Goal: Task Accomplishment & Management: Complete application form

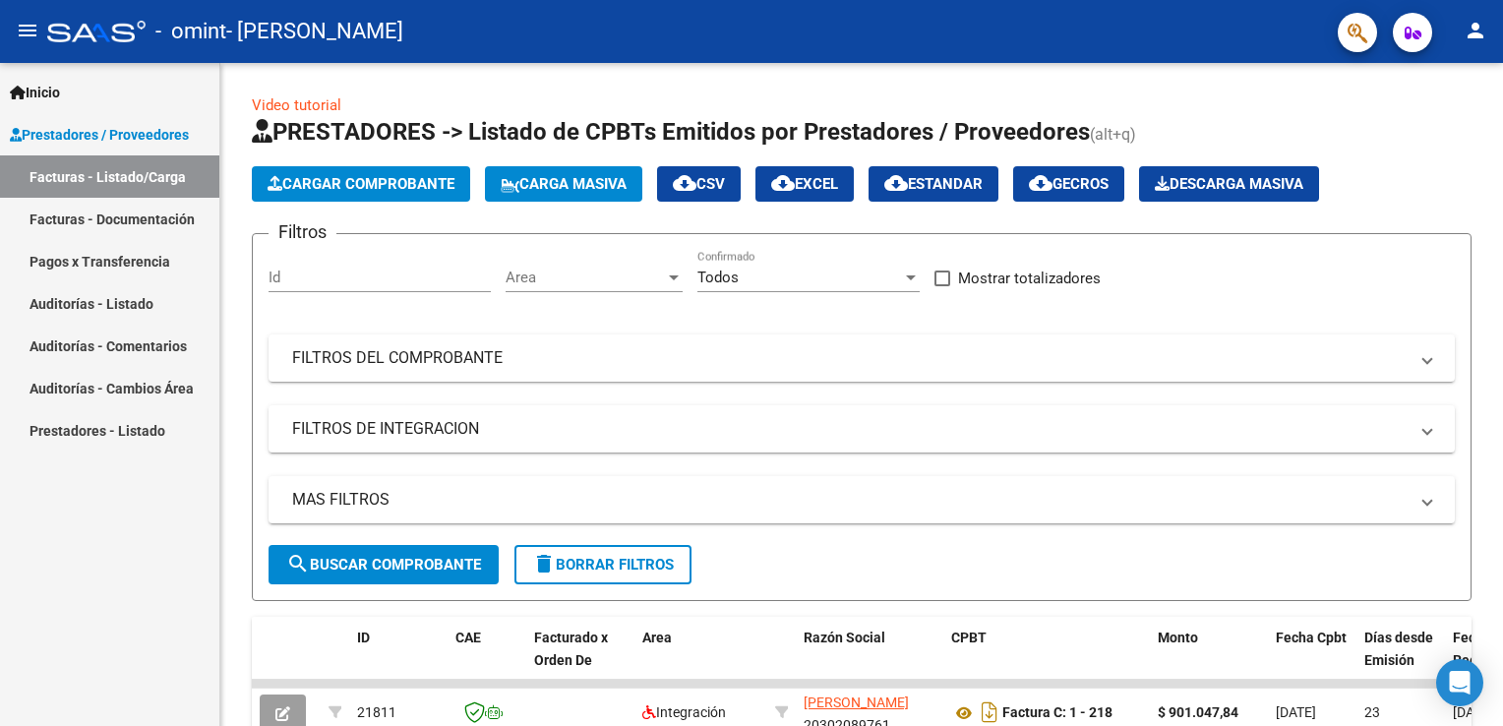
click at [167, 218] on link "Facturas - Documentación" at bounding box center [109, 219] width 219 height 42
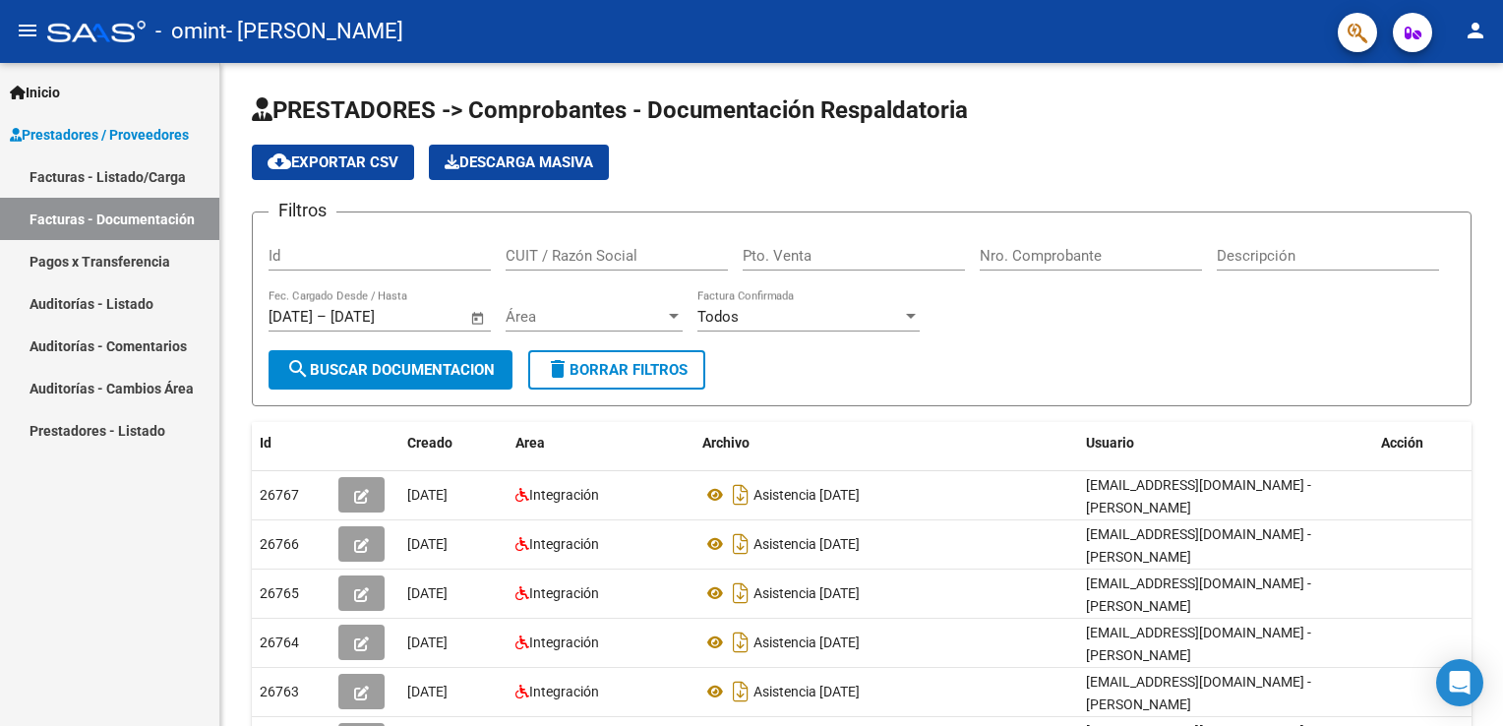
click at [145, 177] on link "Facturas - Listado/Carga" at bounding box center [109, 176] width 219 height 42
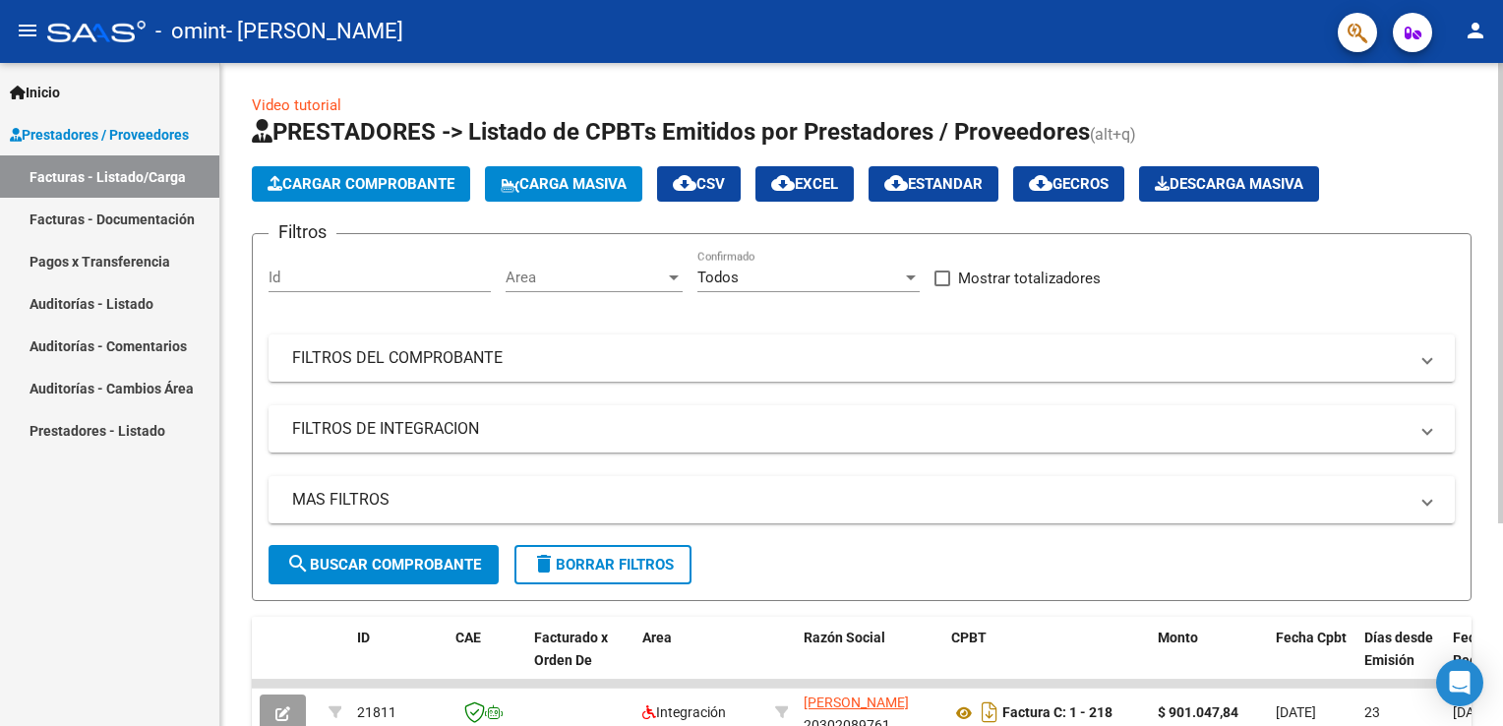
click at [384, 184] on span "Cargar Comprobante" at bounding box center [361, 184] width 187 height 18
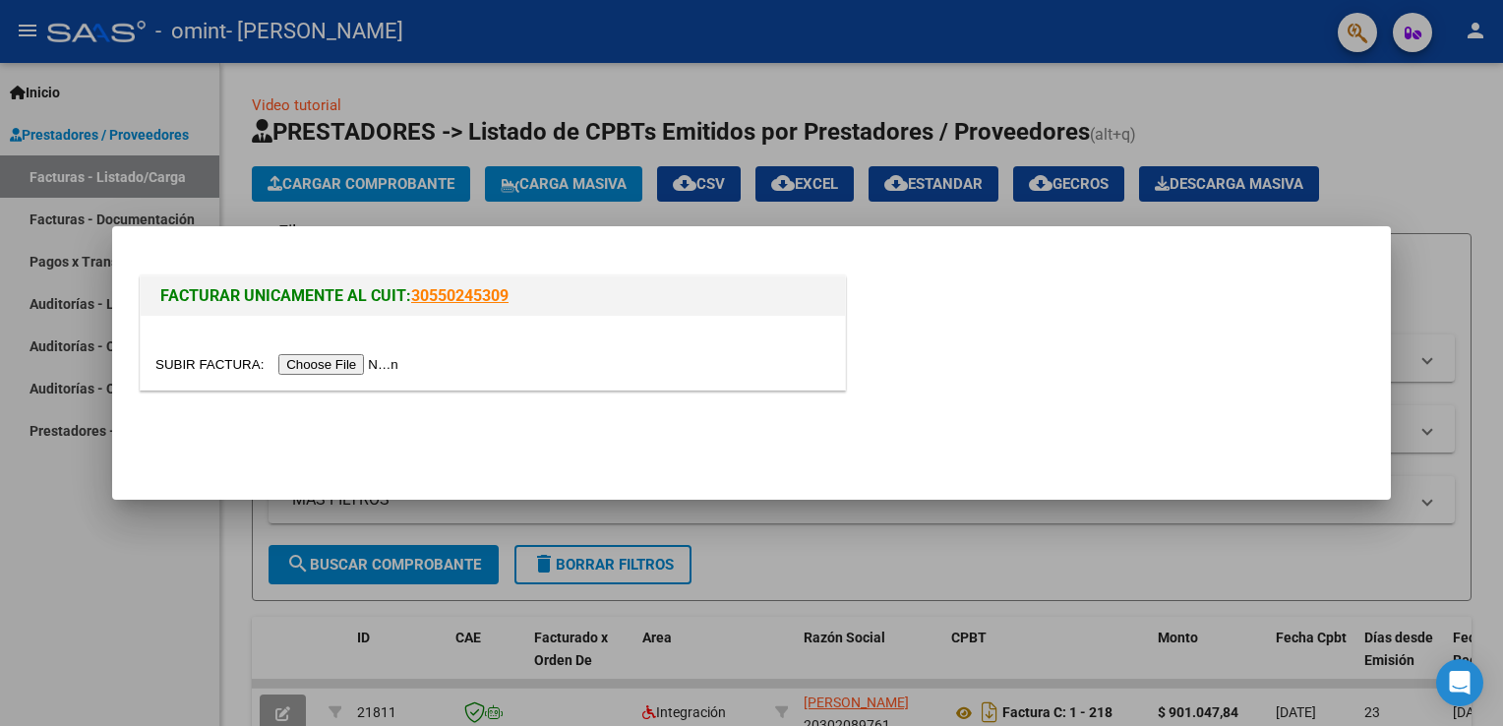
click at [336, 364] on input "file" at bounding box center [279, 364] width 249 height 21
click at [1433, 164] on div at bounding box center [751, 363] width 1503 height 726
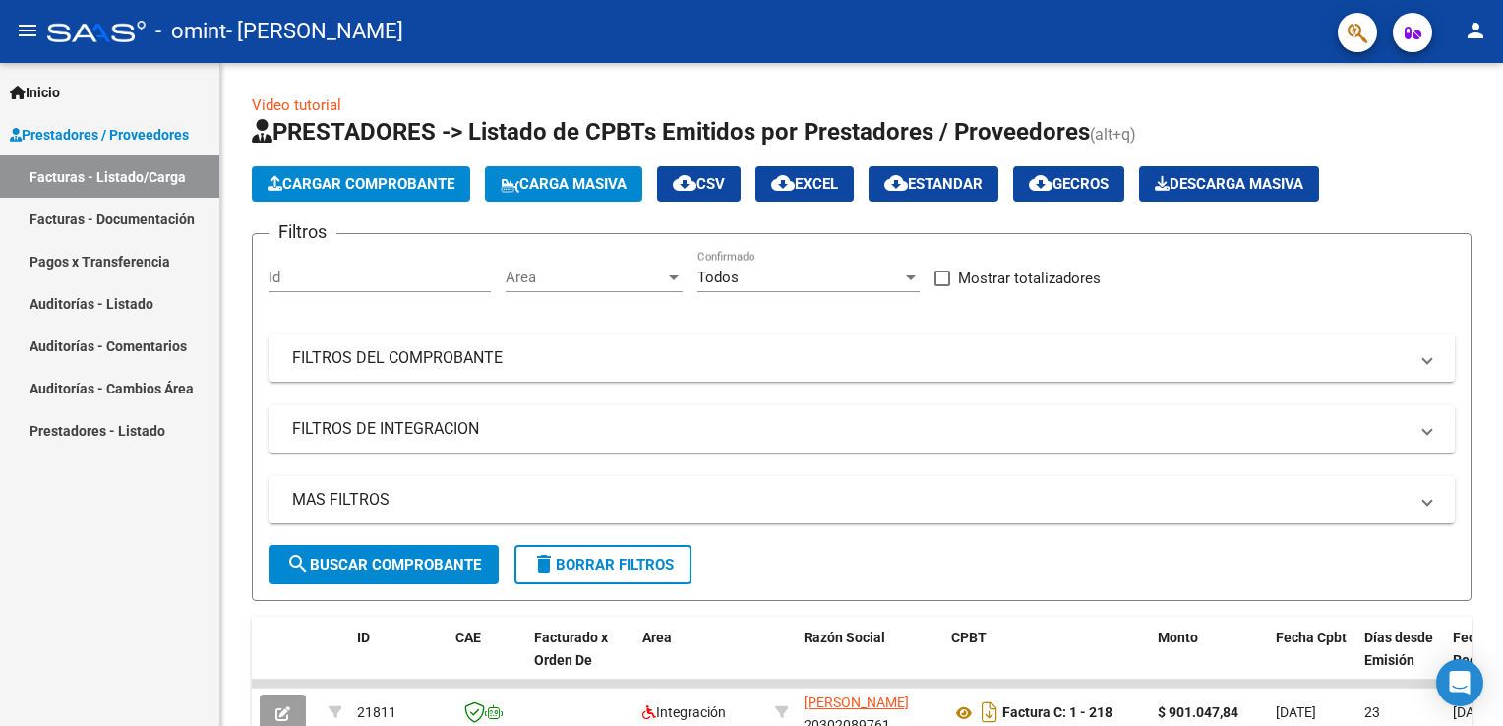
click at [144, 223] on link "Facturas - Documentación" at bounding box center [109, 219] width 219 height 42
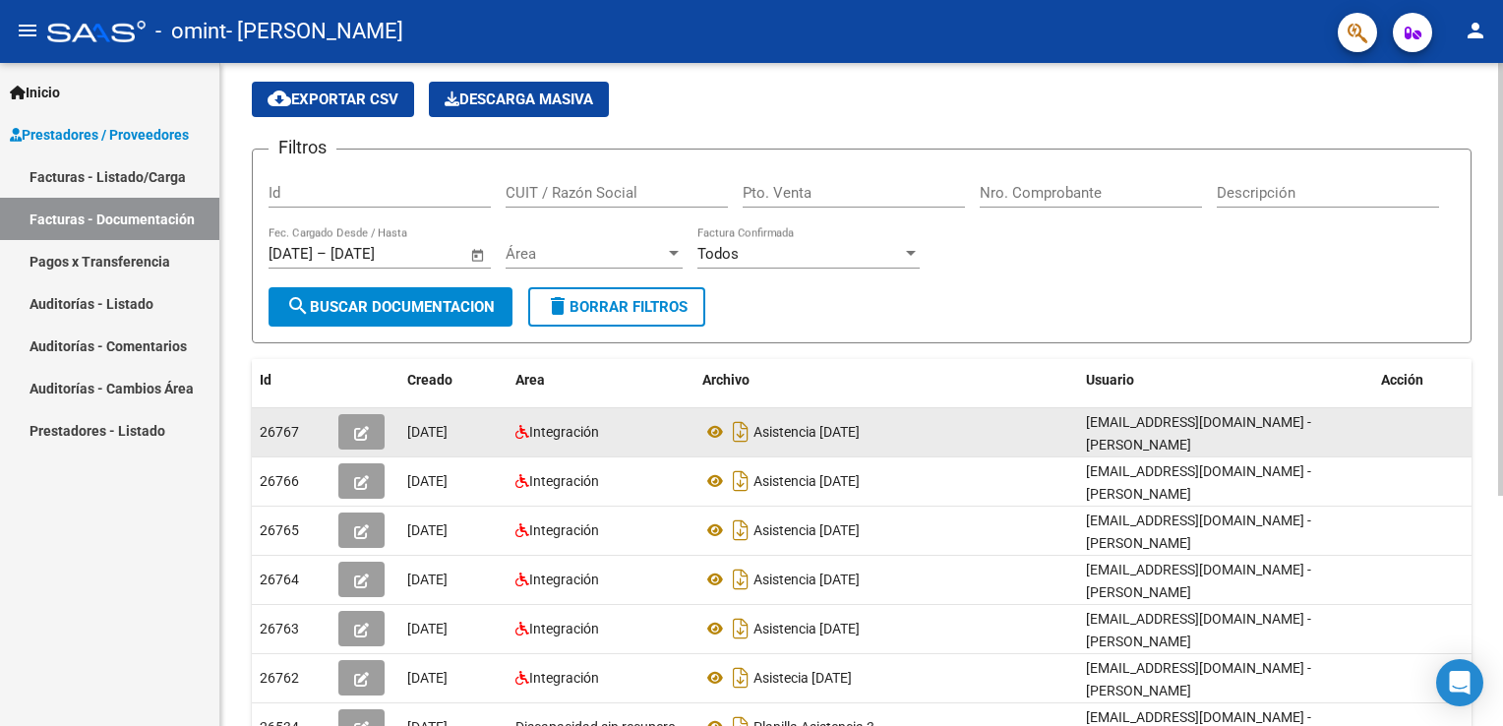
scroll to position [57, 0]
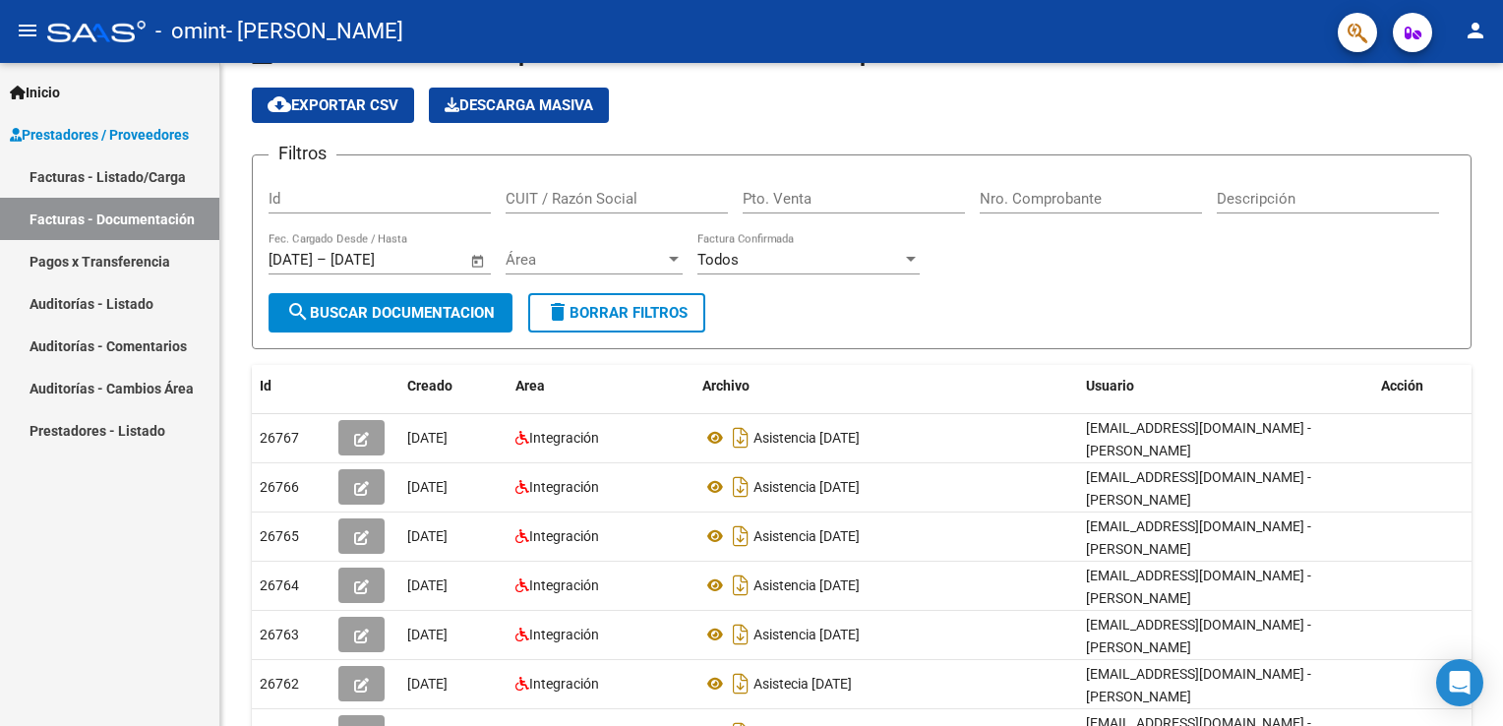
click at [82, 423] on link "Prestadores - Listado" at bounding box center [109, 430] width 219 height 42
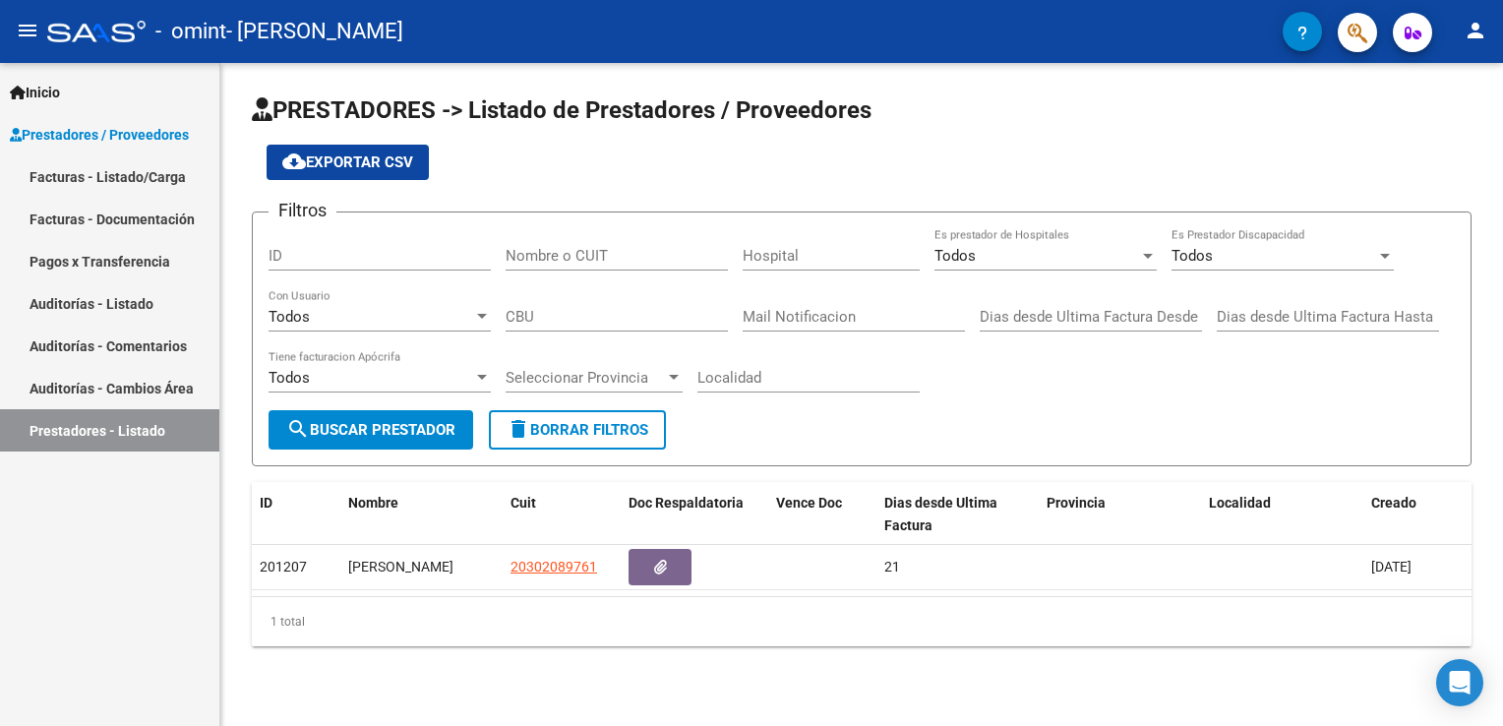
click at [98, 141] on span "Prestadores / Proveedores" at bounding box center [99, 135] width 179 height 22
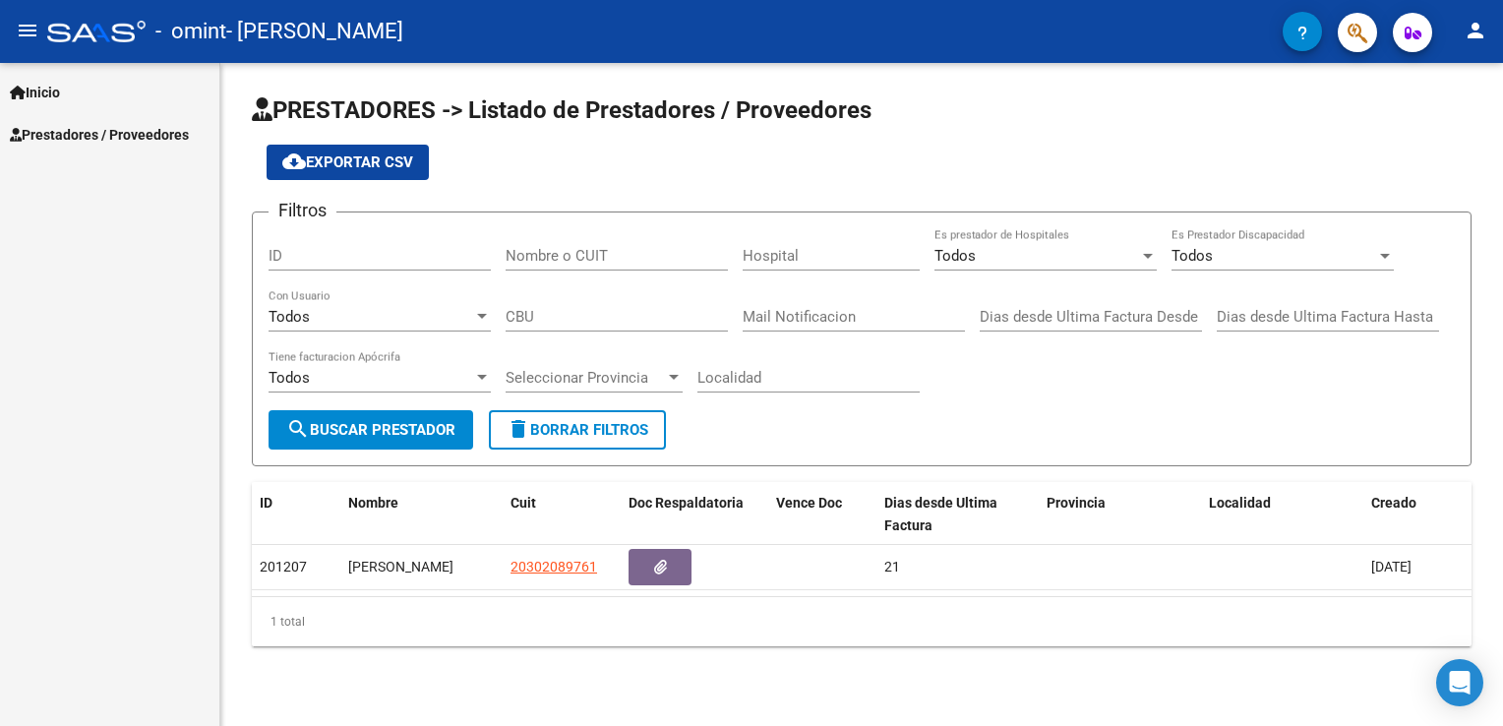
click at [85, 140] on span "Prestadores / Proveedores" at bounding box center [99, 135] width 179 height 22
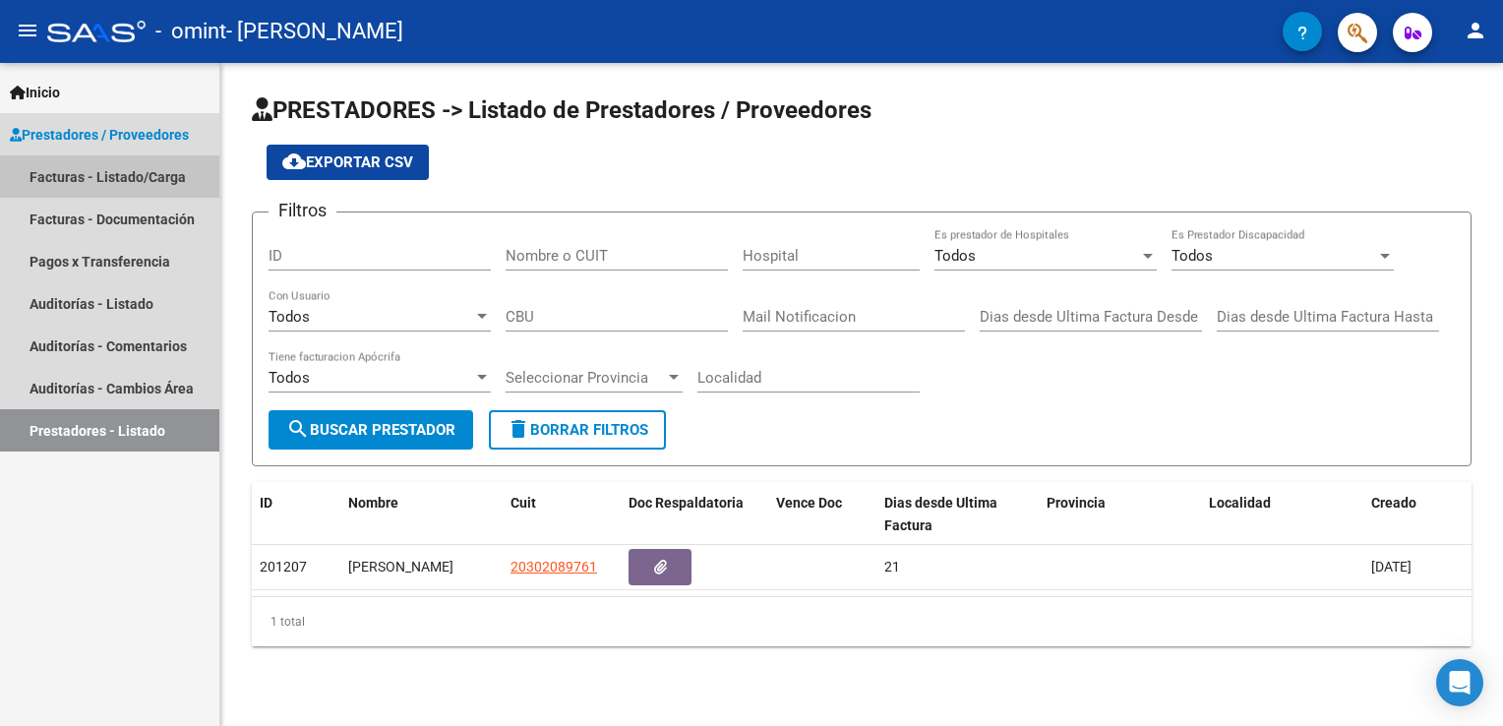
click at [76, 179] on link "Facturas - Listado/Carga" at bounding box center [109, 176] width 219 height 42
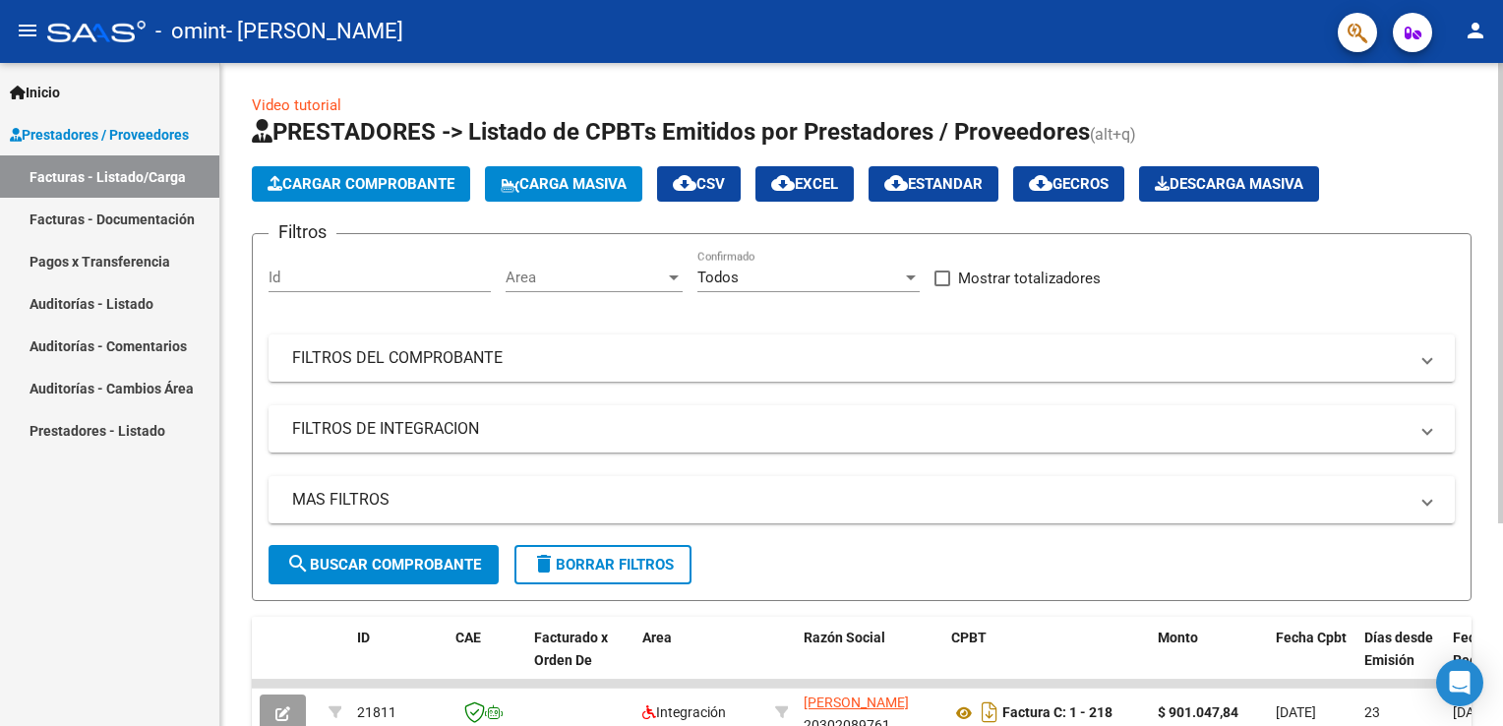
click at [319, 170] on button "Cargar Comprobante" at bounding box center [361, 183] width 218 height 35
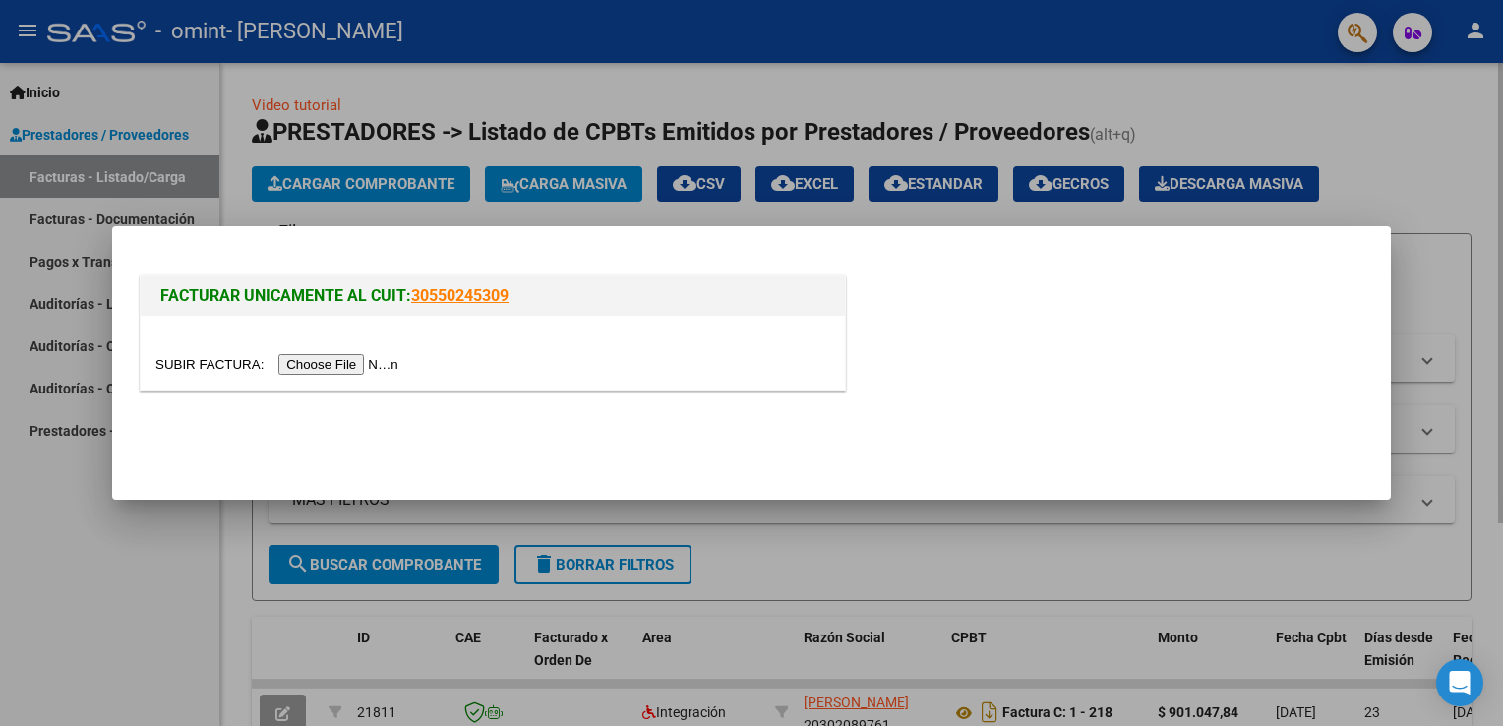
click at [319, 170] on div at bounding box center [751, 363] width 1503 height 726
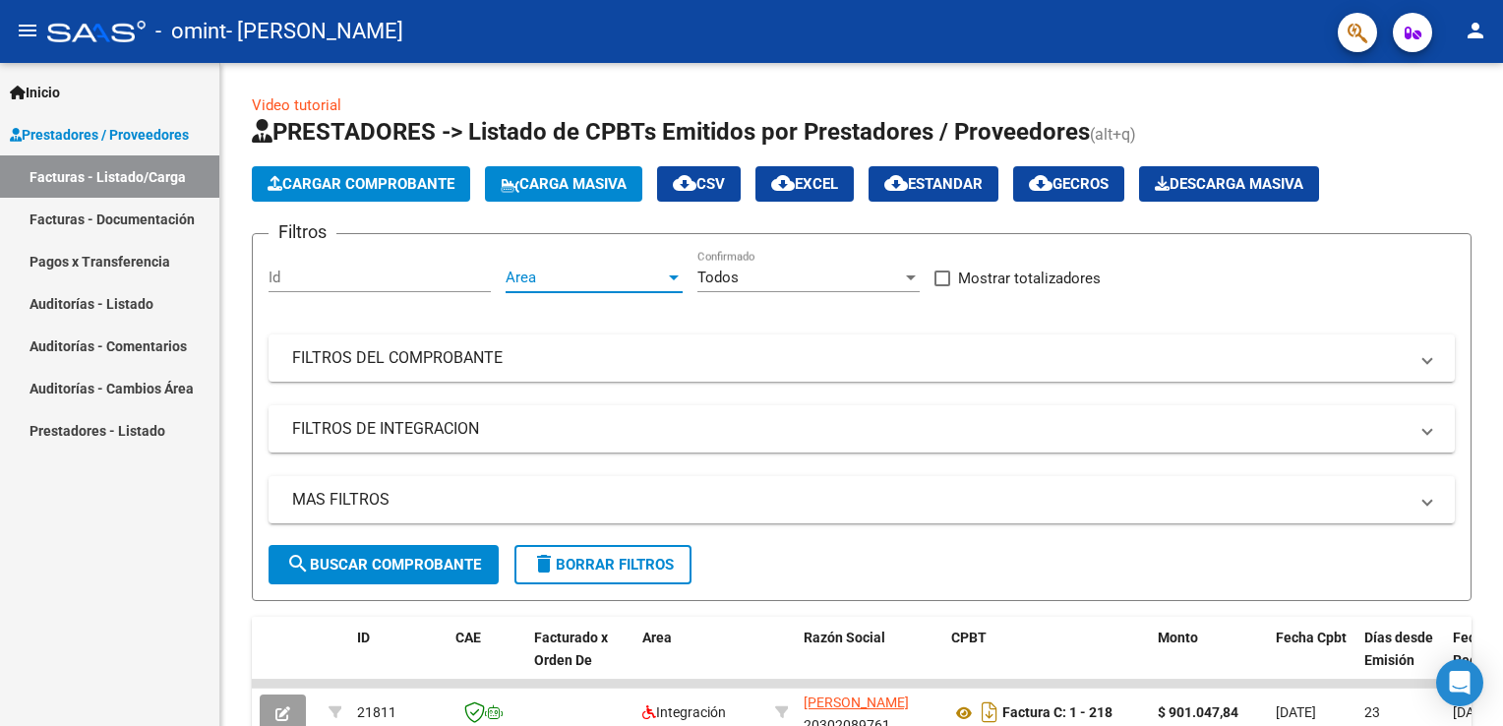
click at [652, 281] on span "Area" at bounding box center [585, 278] width 159 height 18
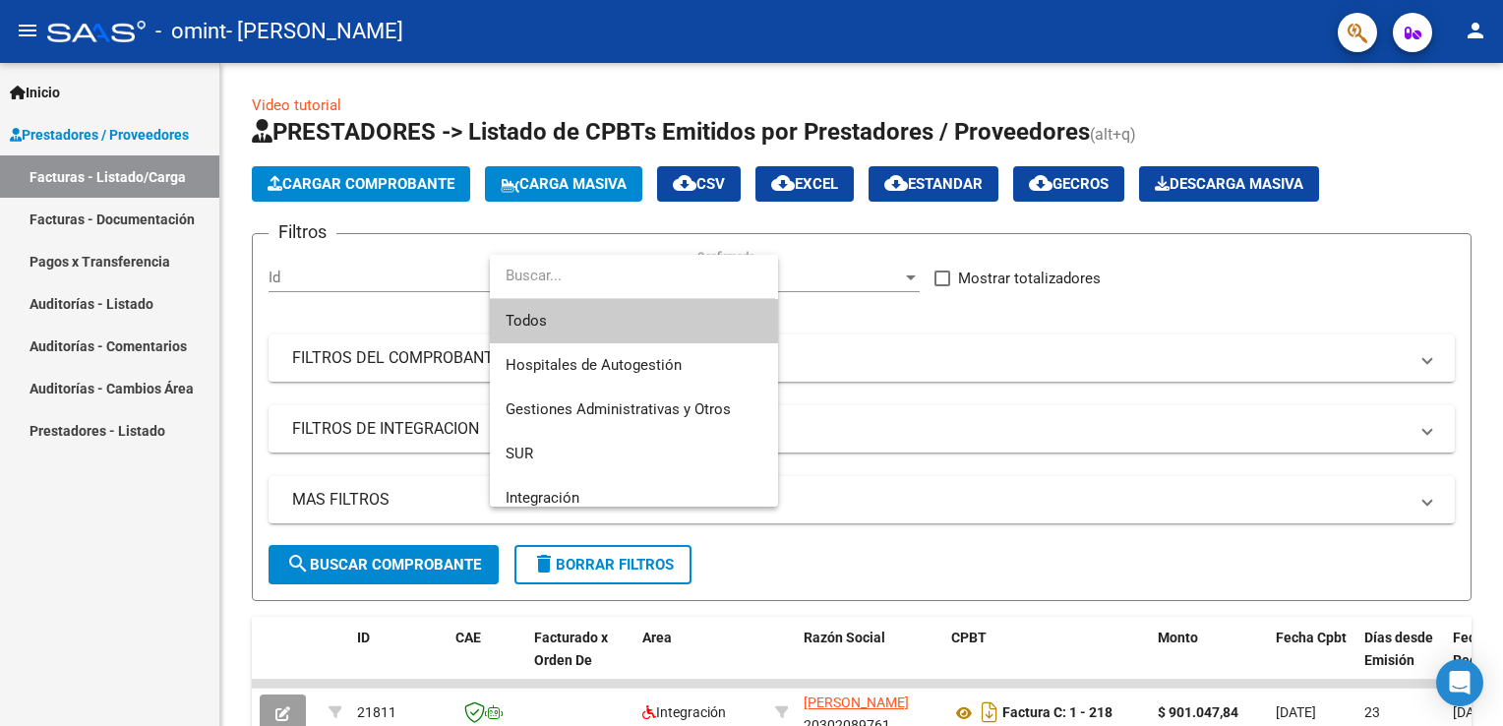
click at [365, 276] on div at bounding box center [751, 363] width 1503 height 726
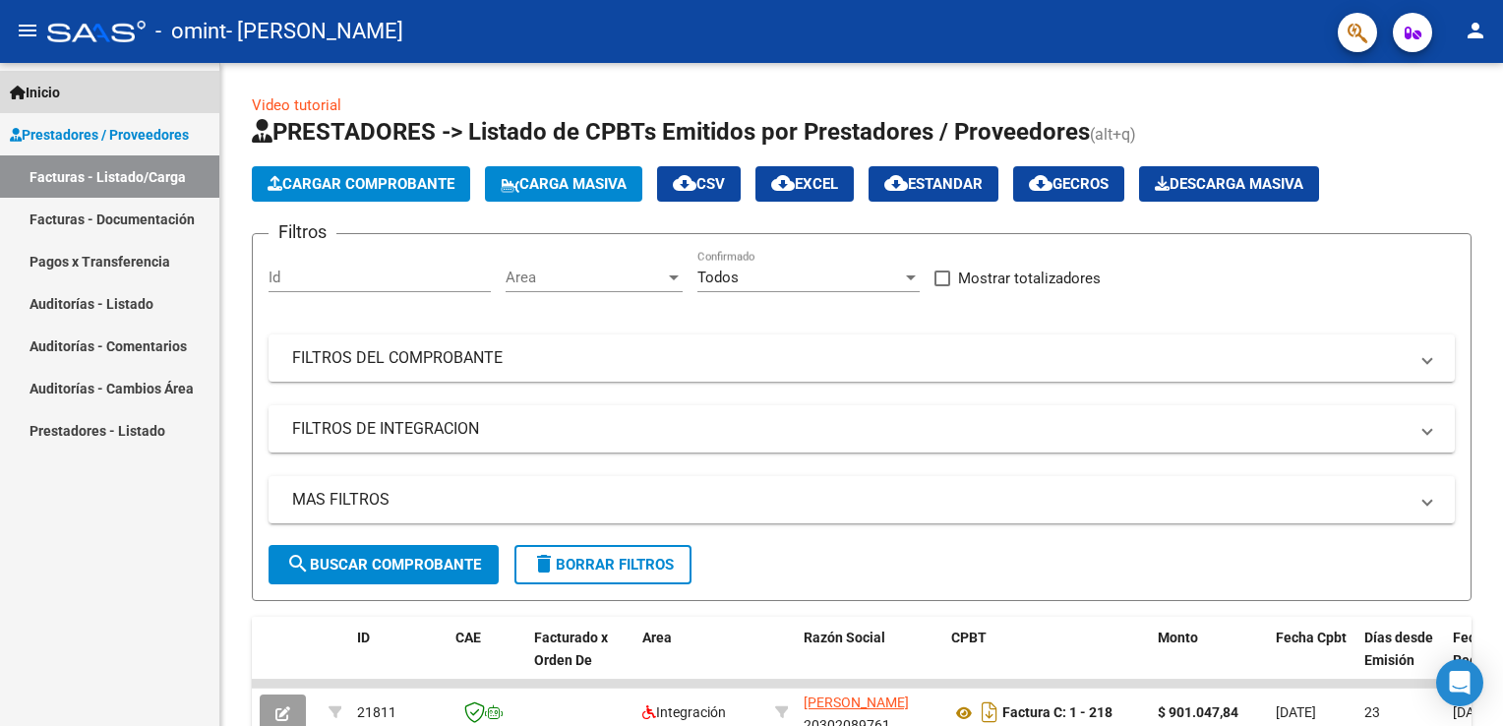
drag, startPoint x: 57, startPoint y: 92, endPoint x: 177, endPoint y: 132, distance: 126.3
click at [57, 92] on span "Inicio" at bounding box center [35, 93] width 50 height 22
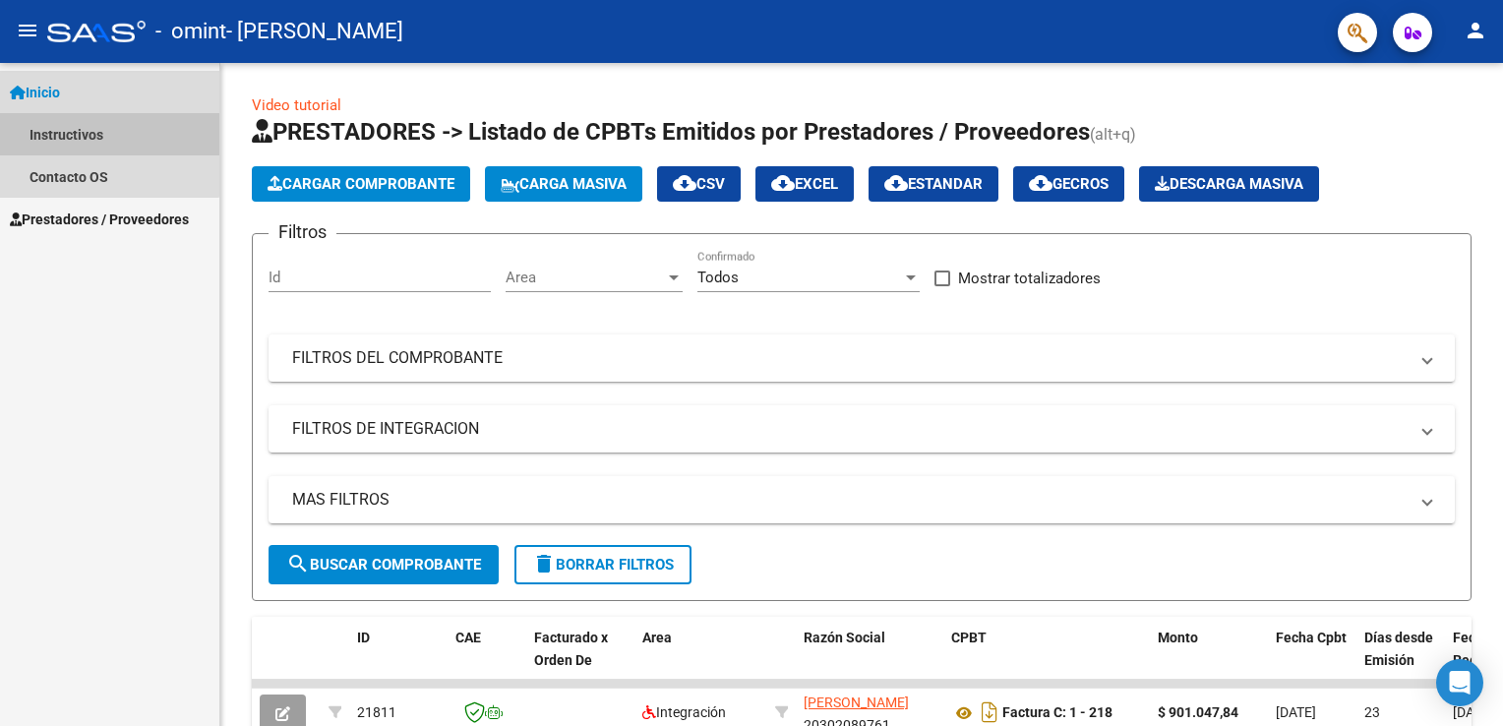
click at [73, 132] on link "Instructivos" at bounding box center [109, 134] width 219 height 42
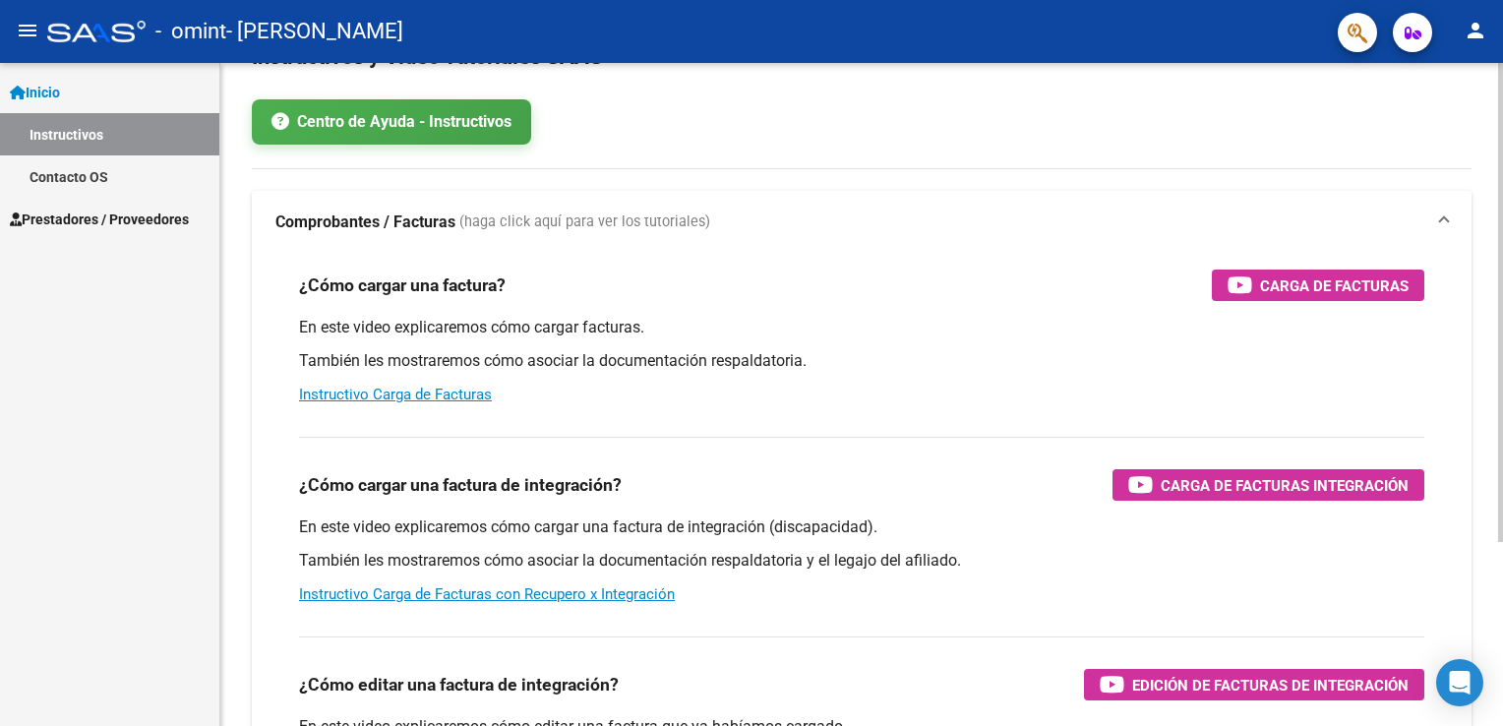
scroll to position [197, 0]
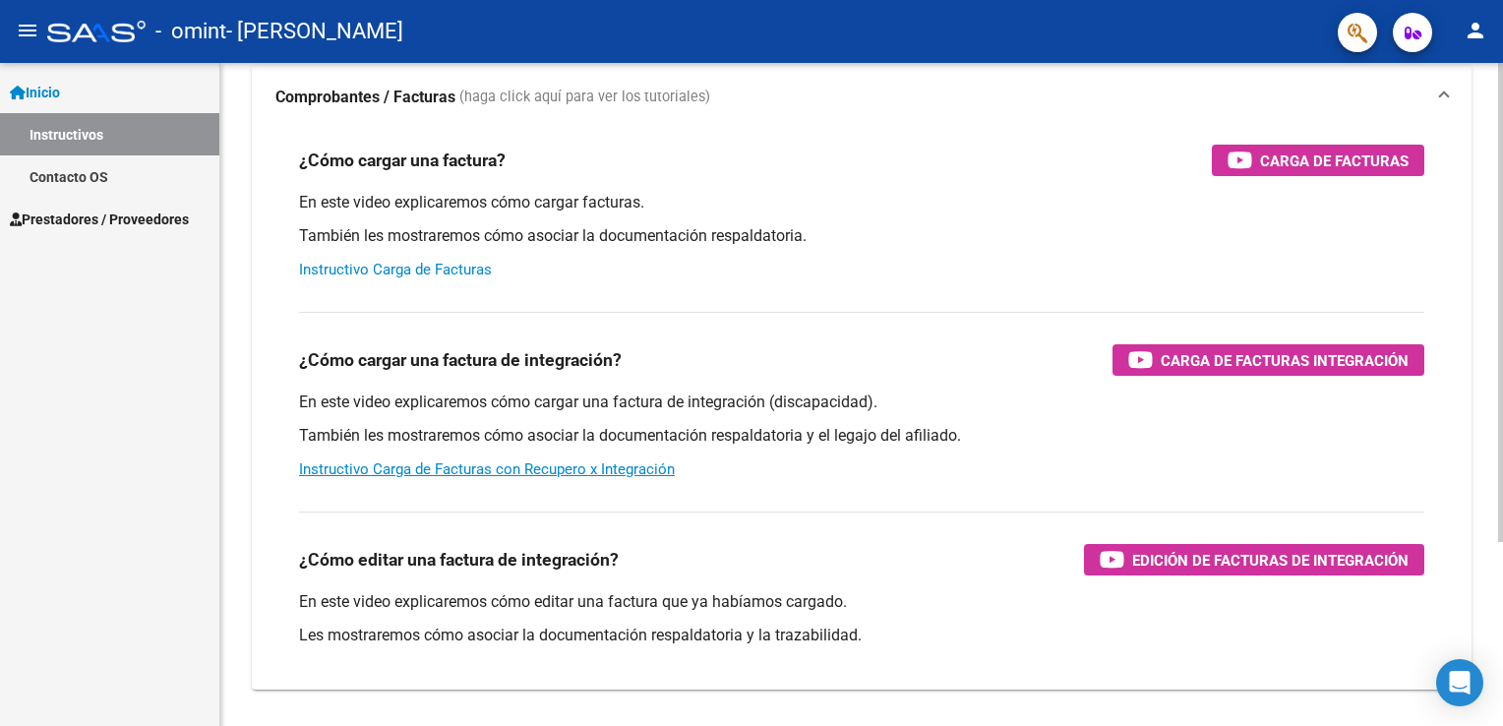
click at [377, 270] on link "Instructivo Carga de Facturas" at bounding box center [395, 270] width 193 height 18
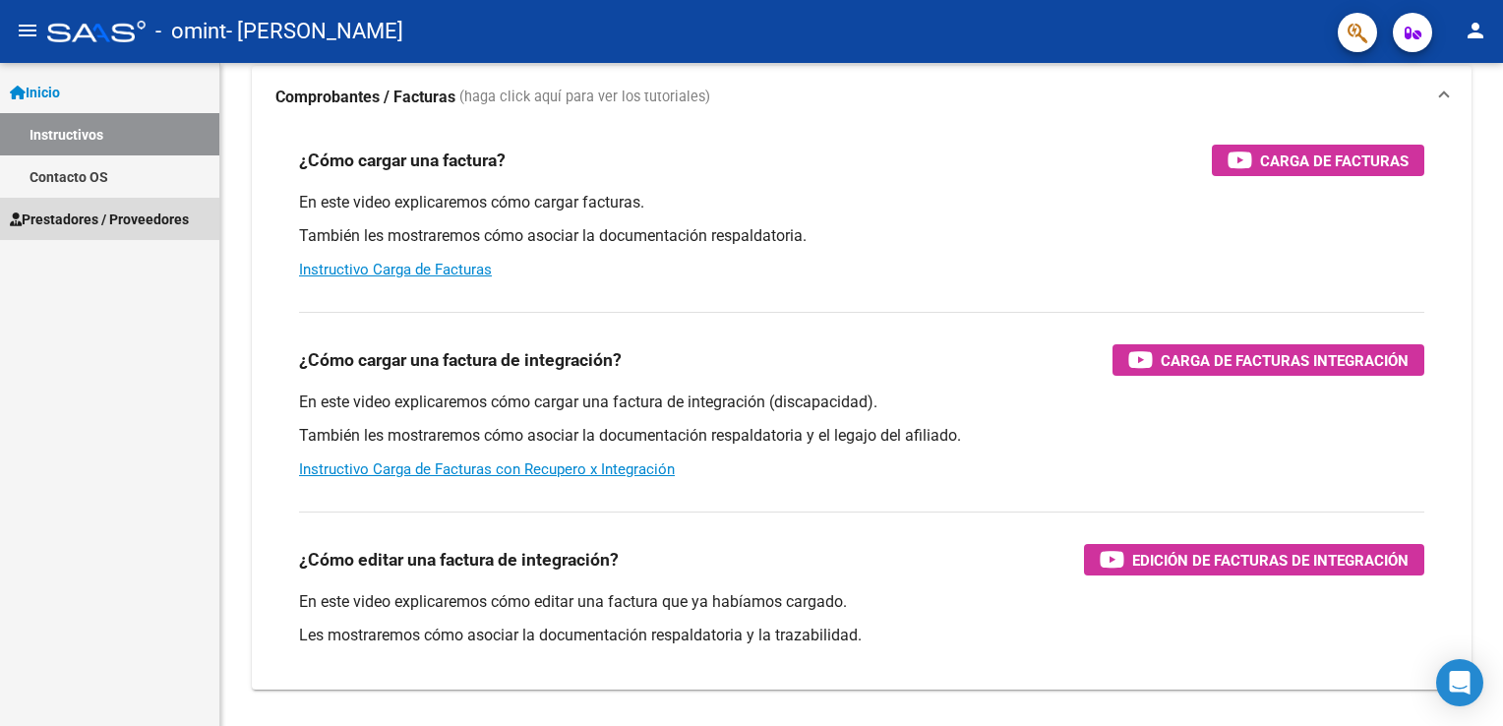
click at [91, 228] on span "Prestadores / Proveedores" at bounding box center [99, 220] width 179 height 22
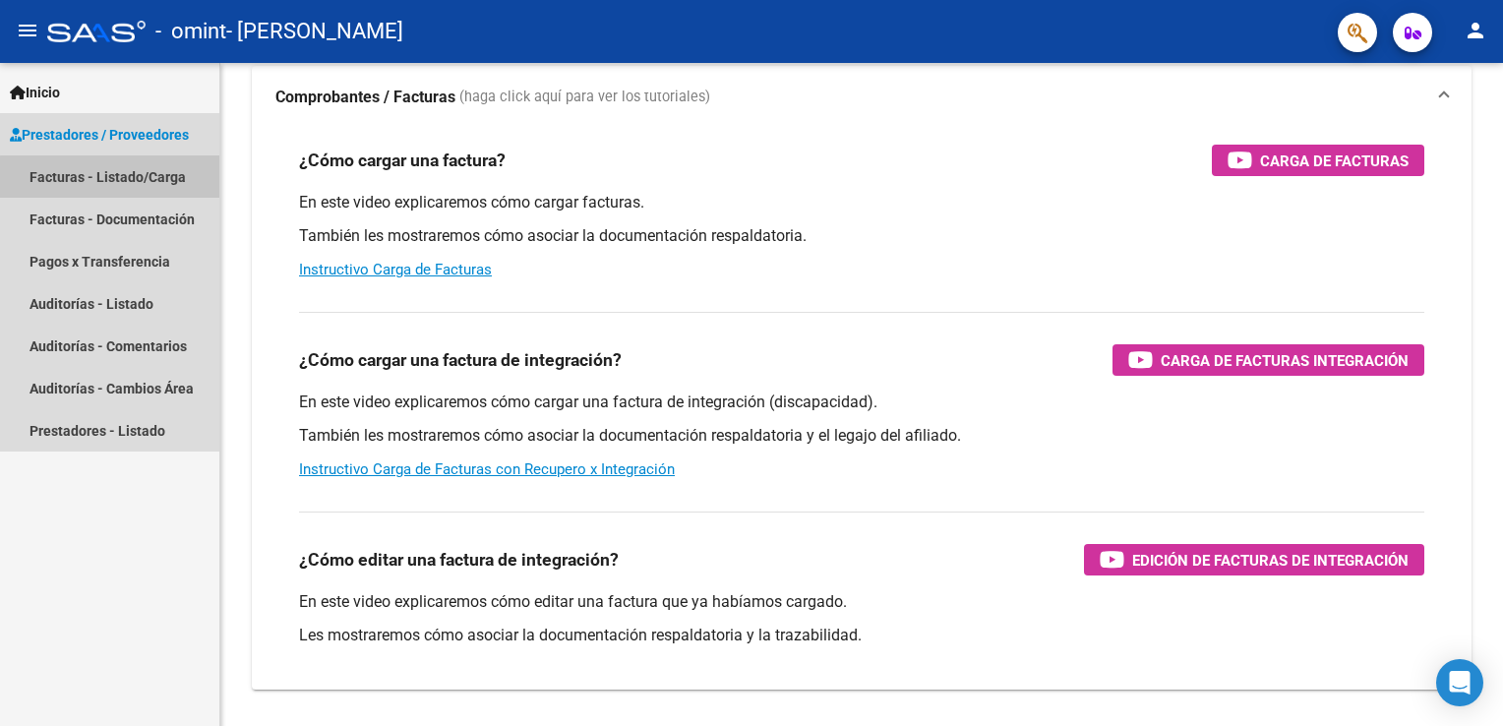
drag, startPoint x: 113, startPoint y: 177, endPoint x: 149, endPoint y: 230, distance: 63.9
click at [113, 176] on link "Facturas - Listado/Carga" at bounding box center [109, 176] width 219 height 42
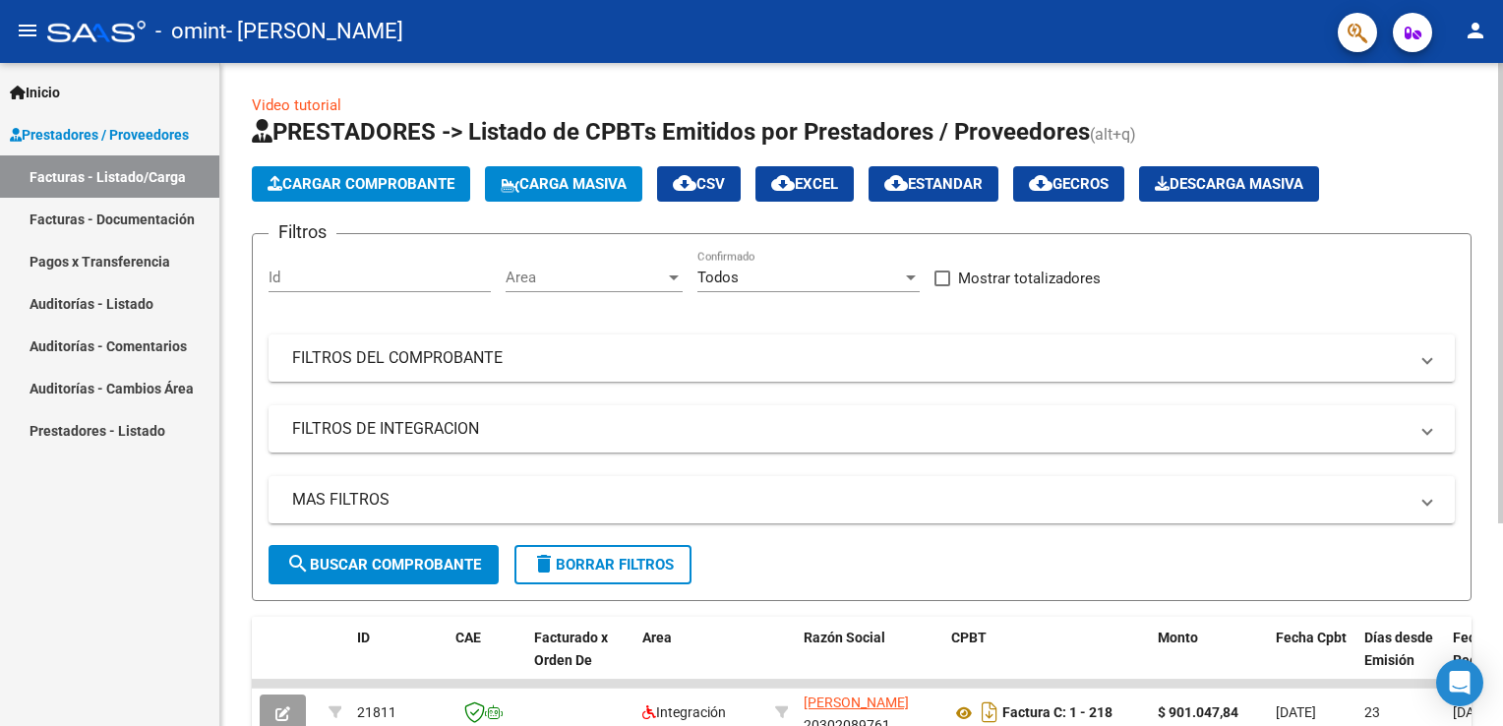
click at [434, 172] on button "Cargar Comprobante" at bounding box center [361, 183] width 218 height 35
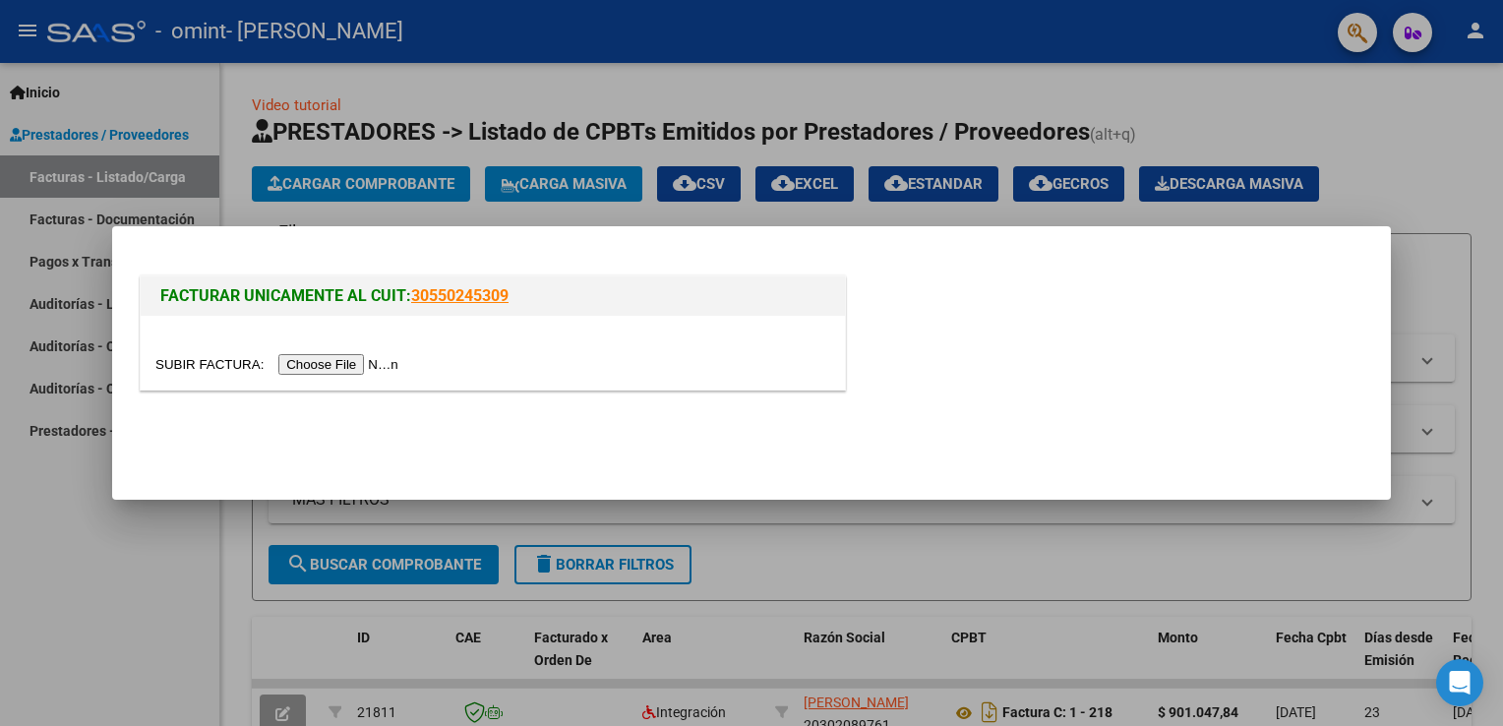
click at [319, 359] on input "file" at bounding box center [279, 364] width 249 height 21
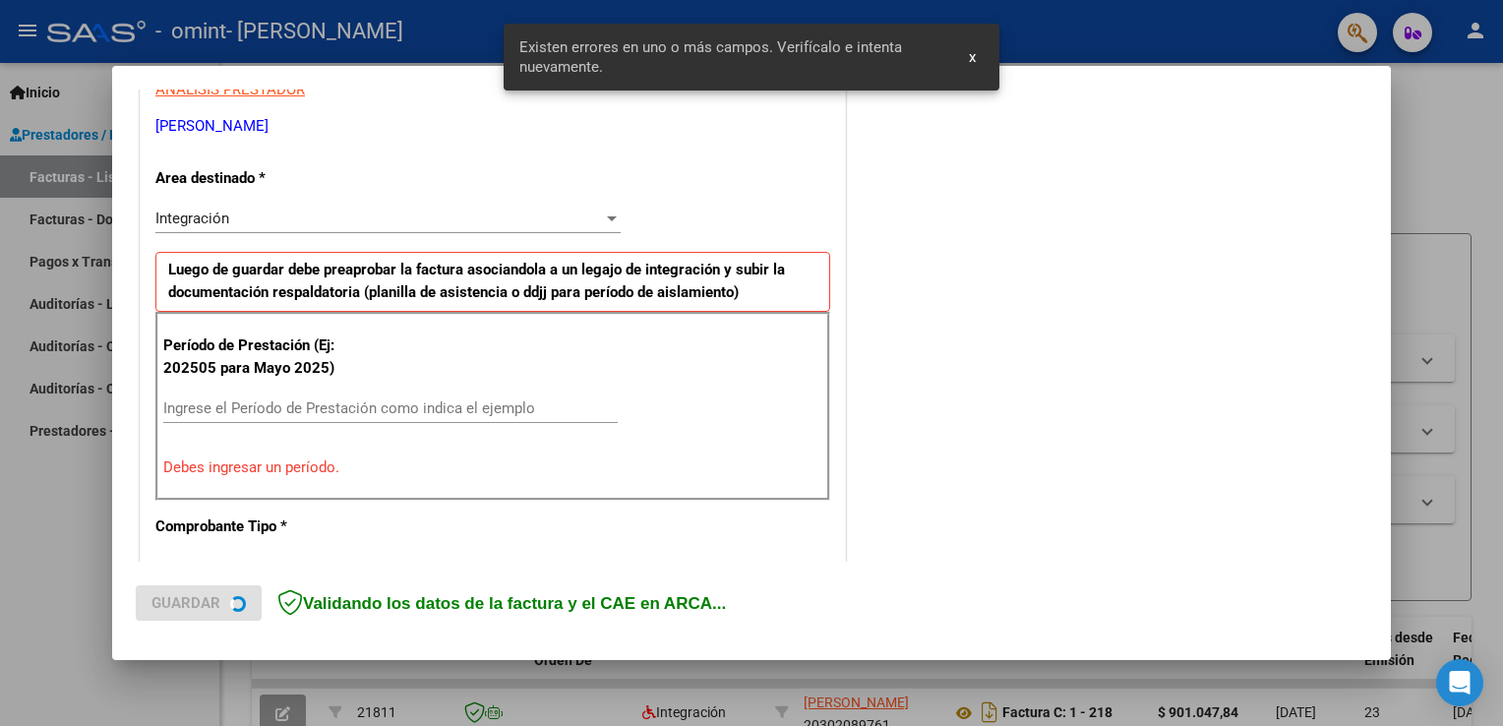
scroll to position [410, 0]
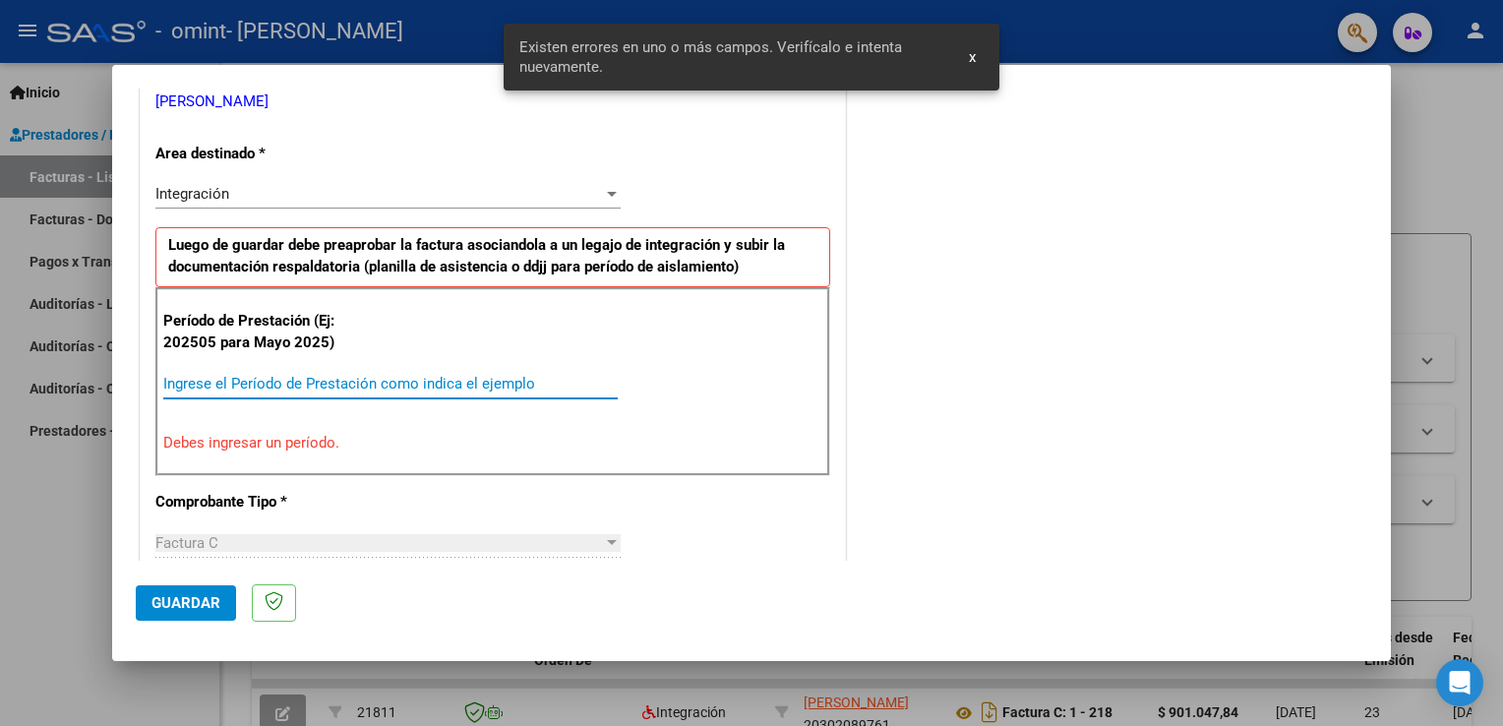
click at [271, 378] on input "Ingrese el Período de Prestación como indica el ejemplo" at bounding box center [390, 384] width 455 height 18
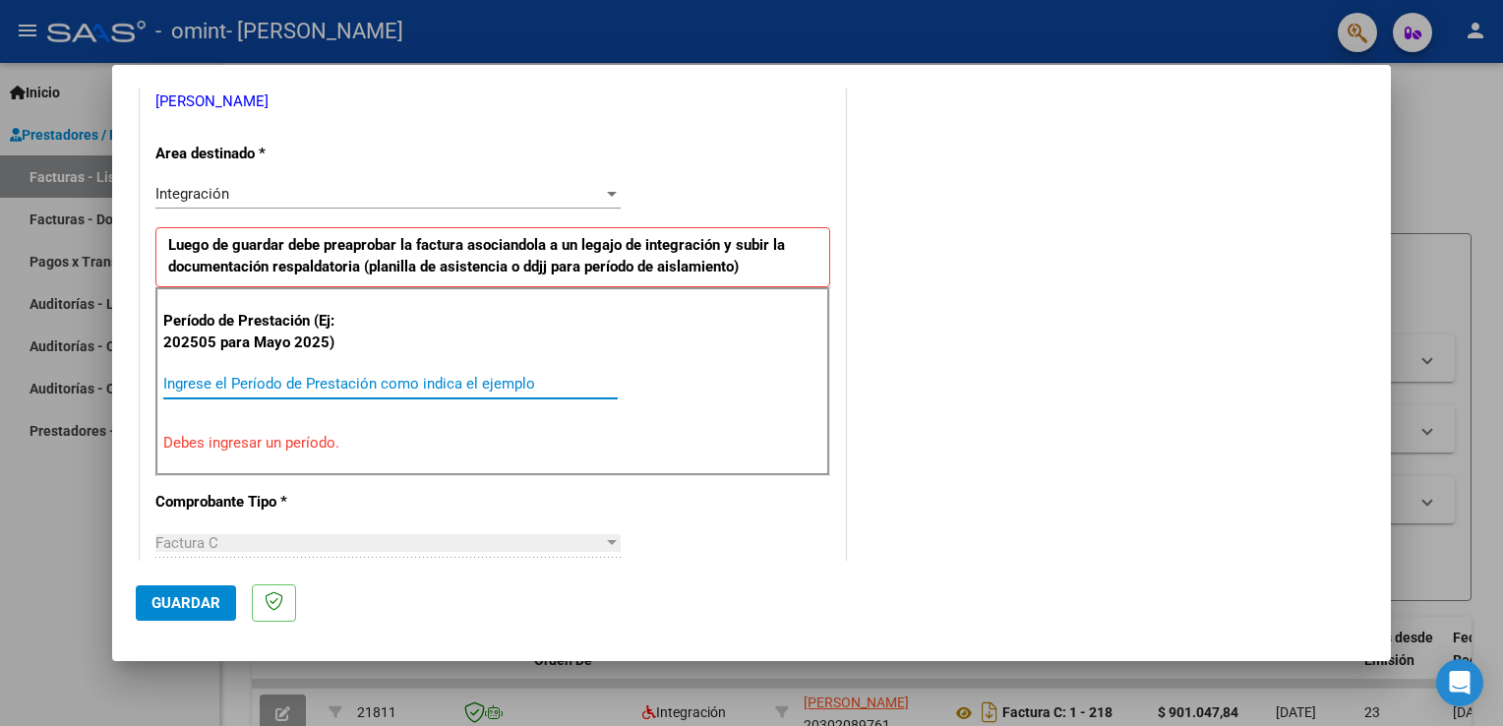
type input "0"
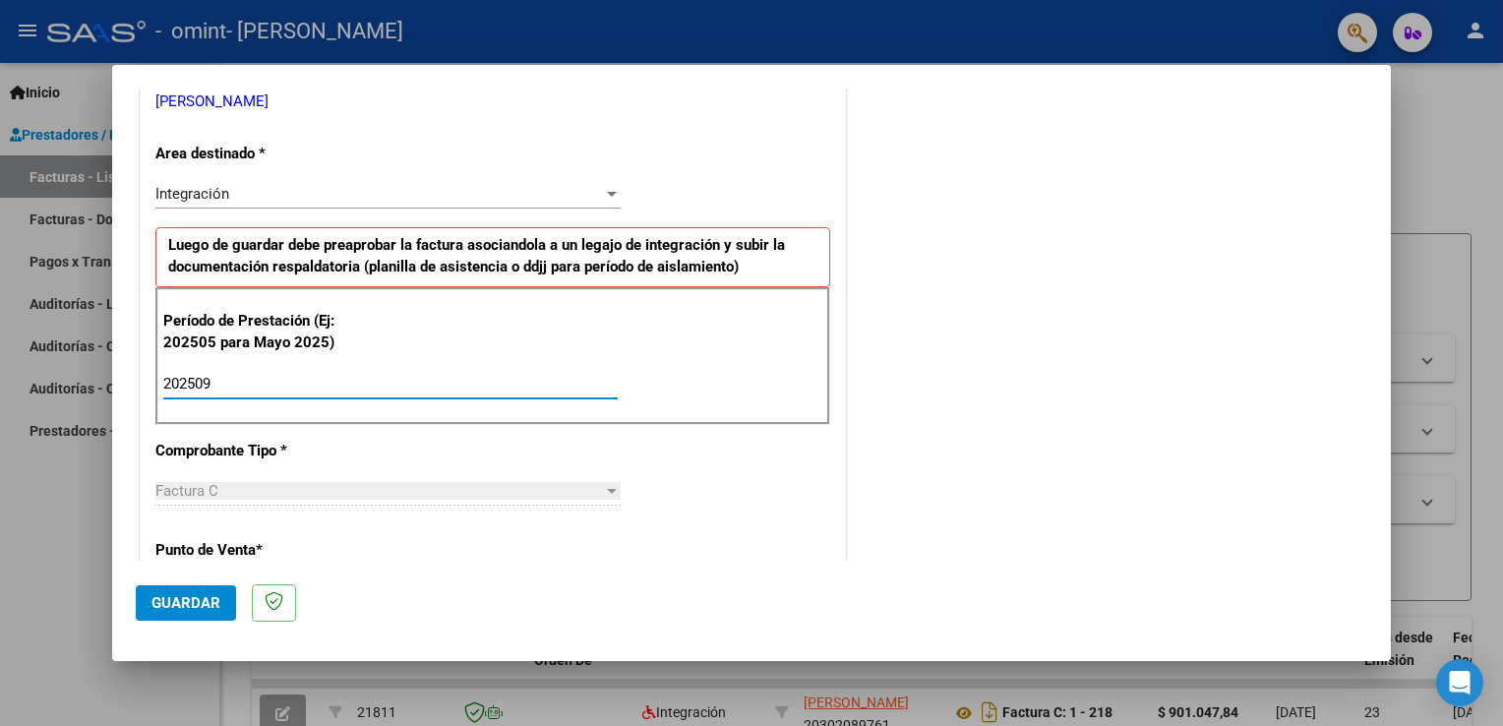
type input "202509"
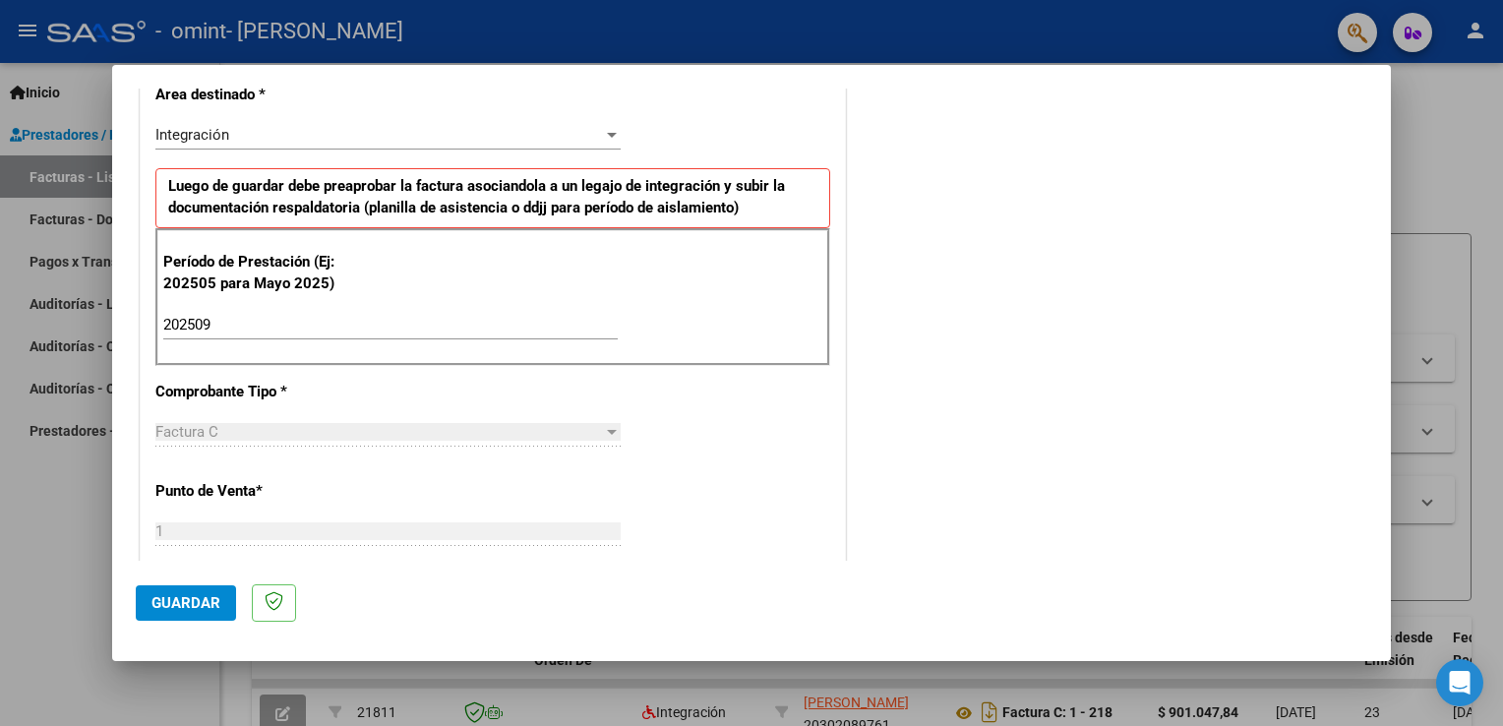
scroll to position [371, 0]
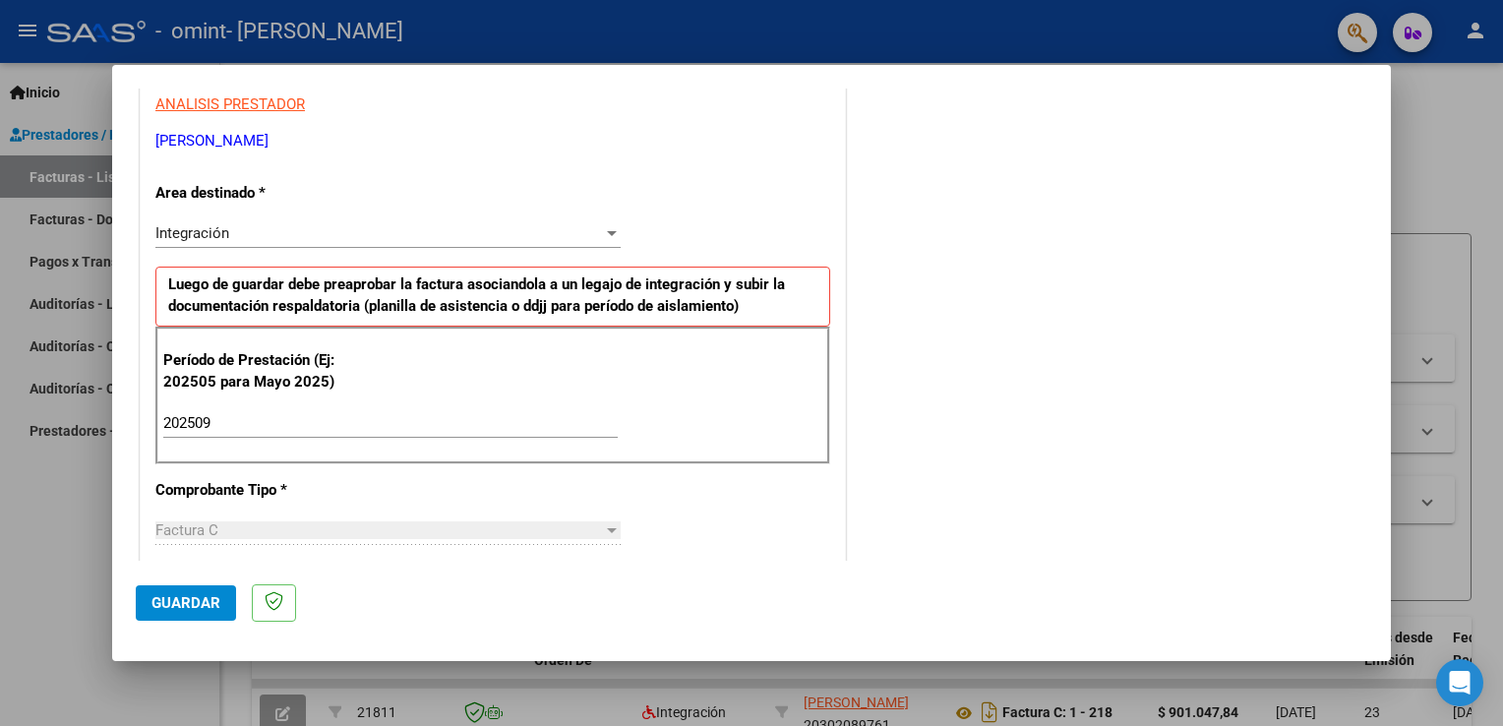
click at [476, 236] on div "Integración" at bounding box center [379, 233] width 448 height 18
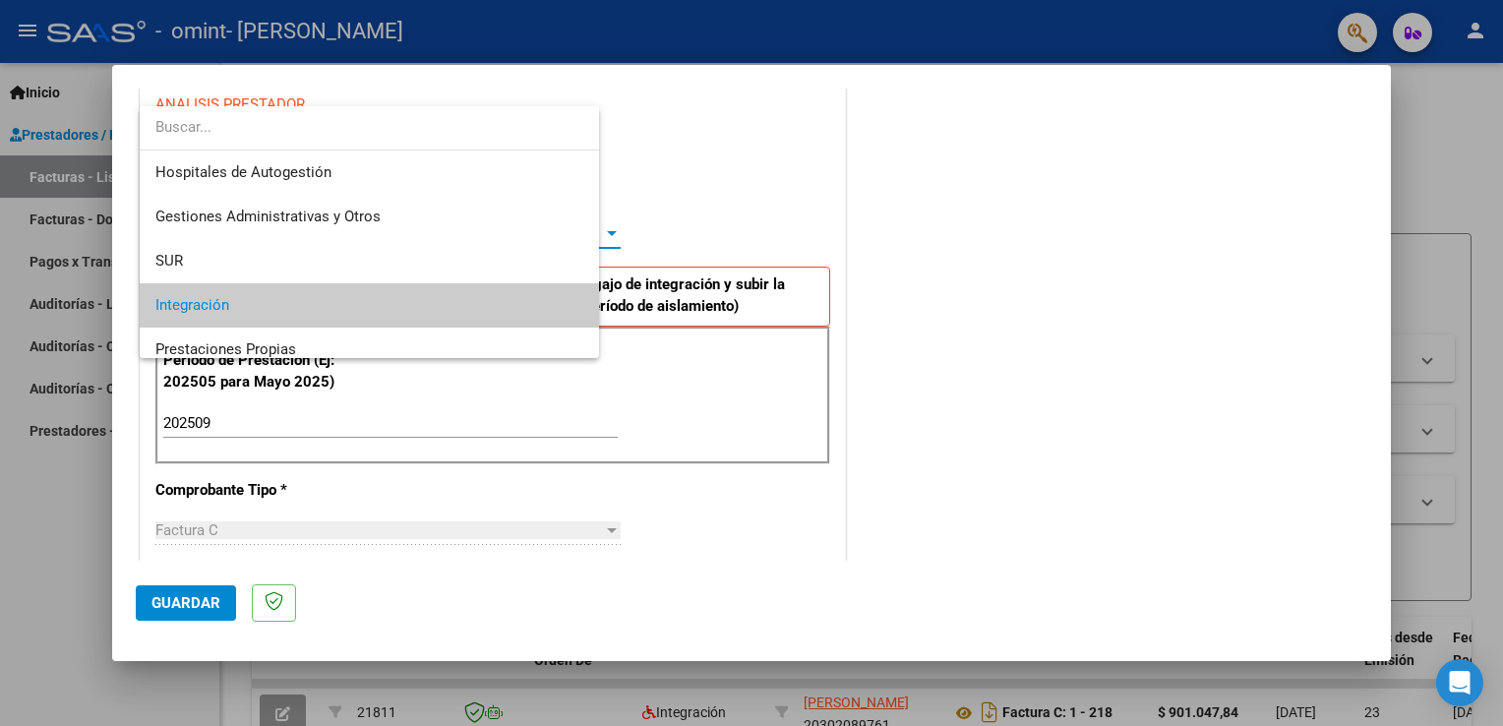
scroll to position [73, 0]
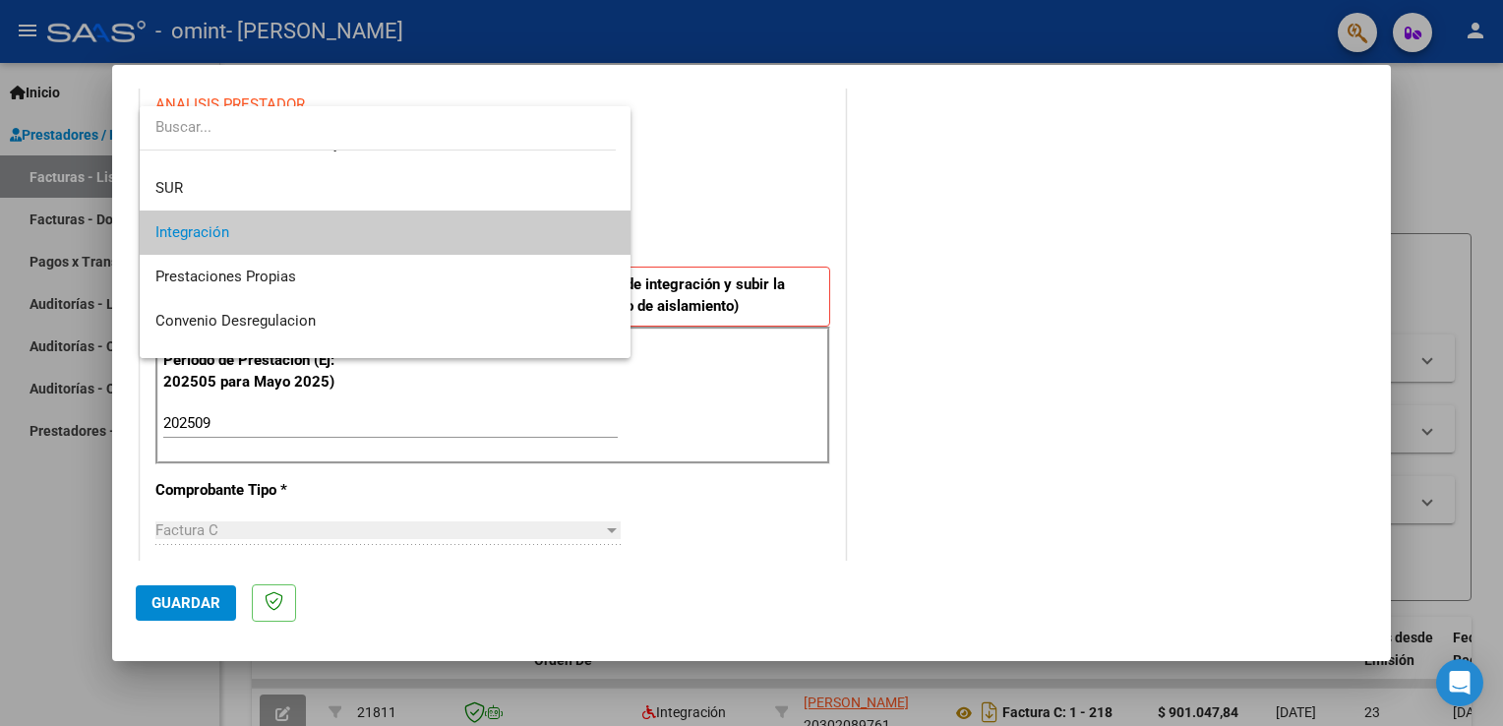
click at [434, 234] on span "Integración" at bounding box center [385, 233] width 460 height 44
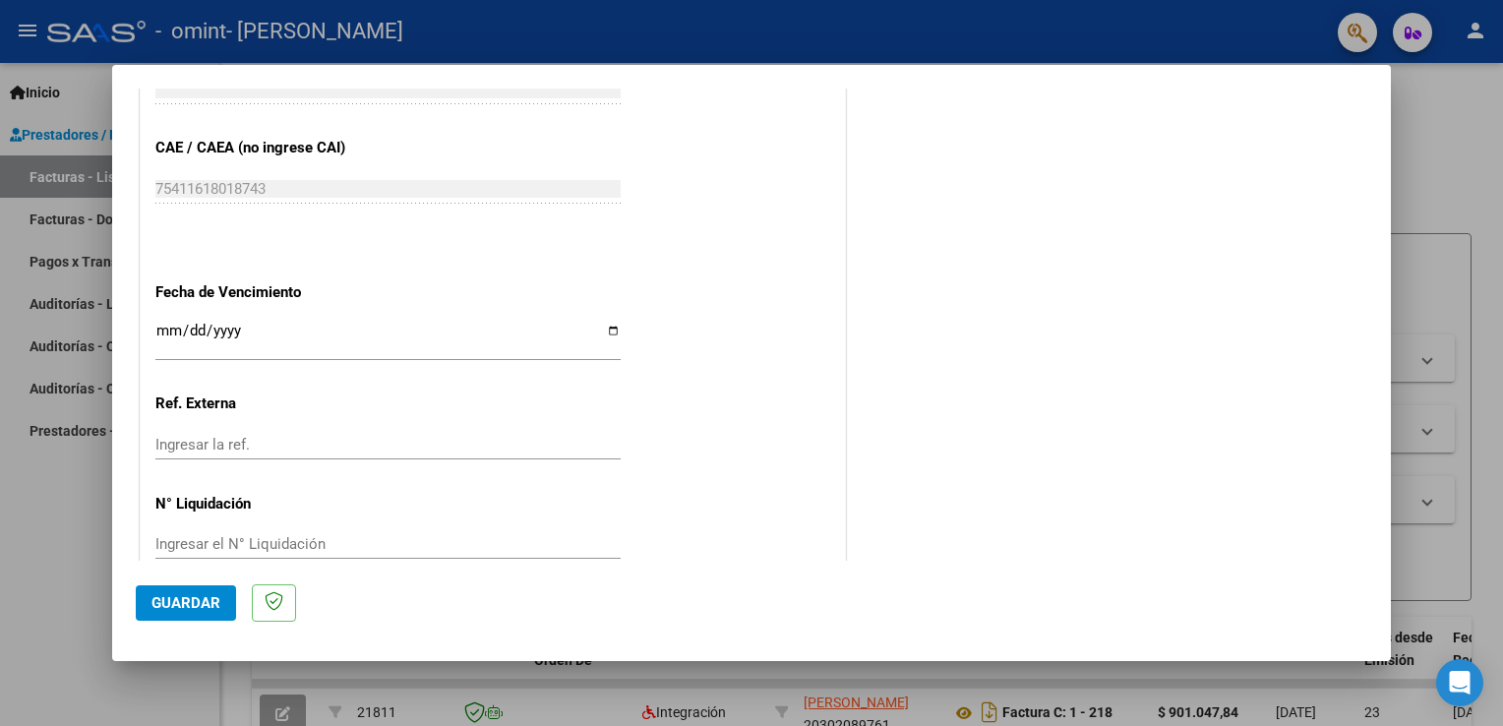
scroll to position [1256, 0]
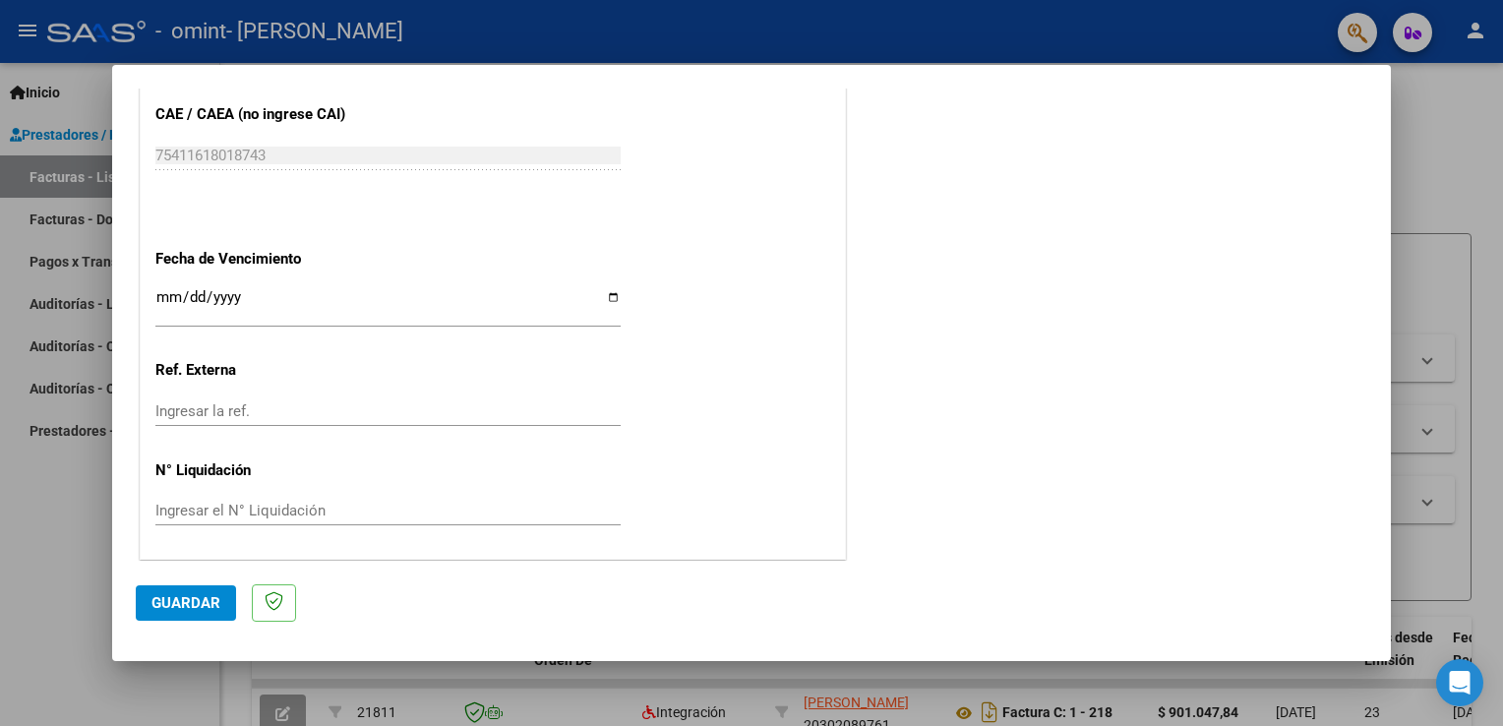
click at [166, 604] on span "Guardar" at bounding box center [186, 603] width 69 height 18
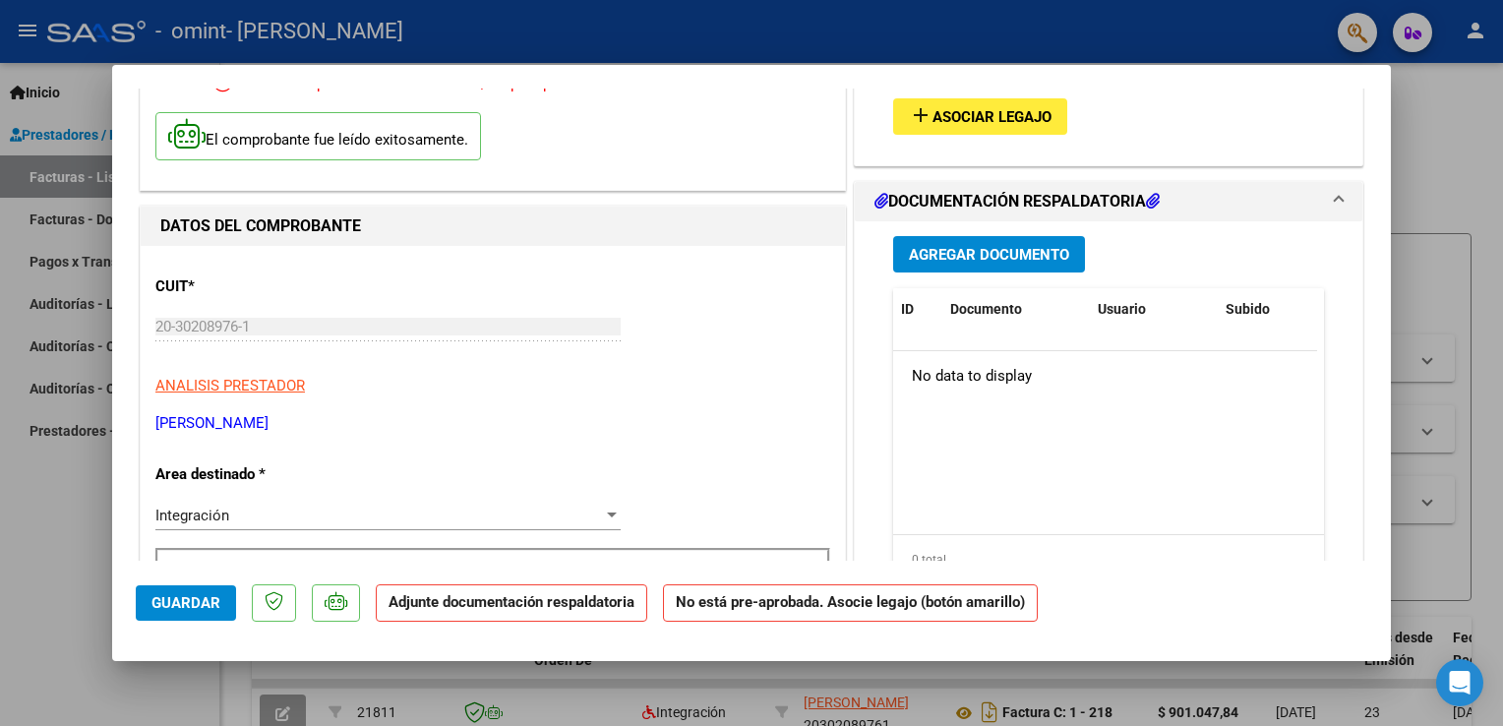
scroll to position [54, 0]
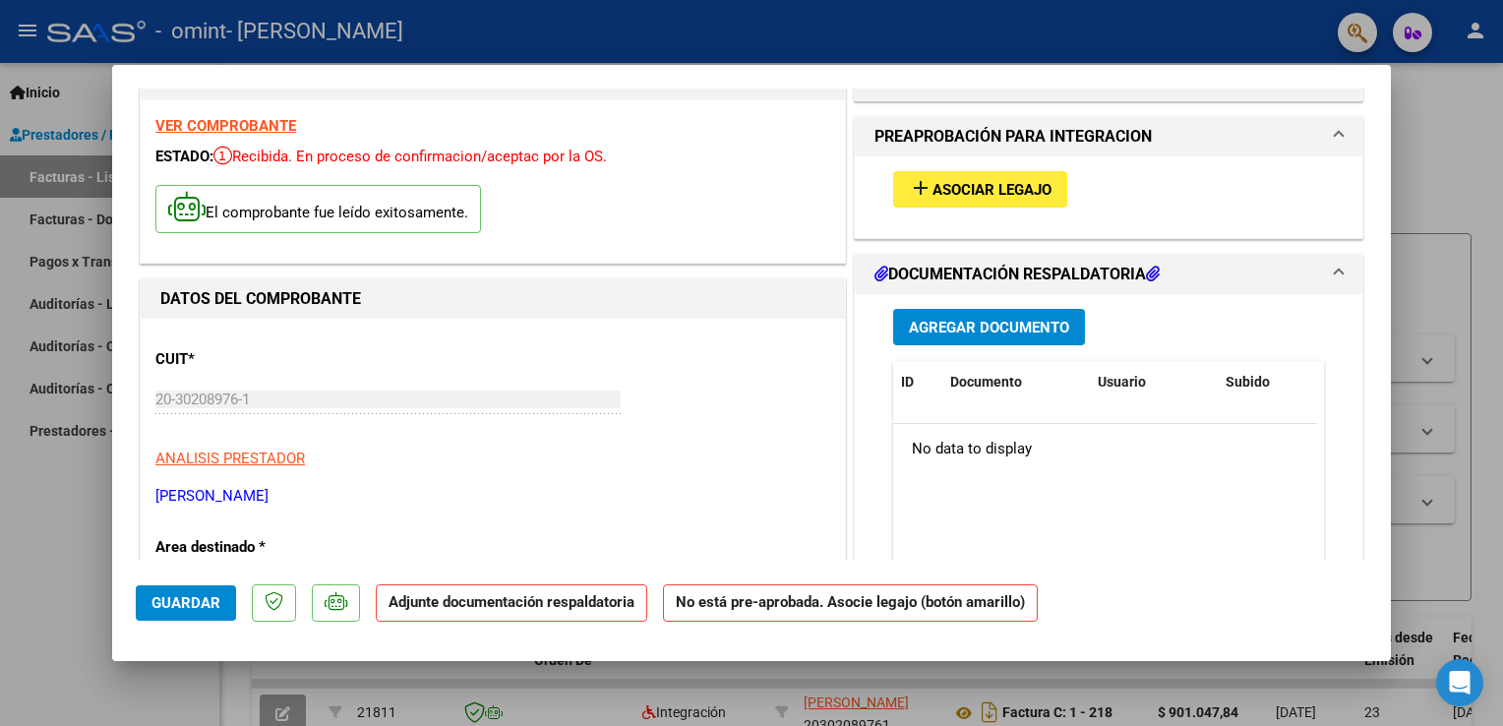
click at [944, 181] on span "Asociar Legajo" at bounding box center [992, 190] width 119 height 18
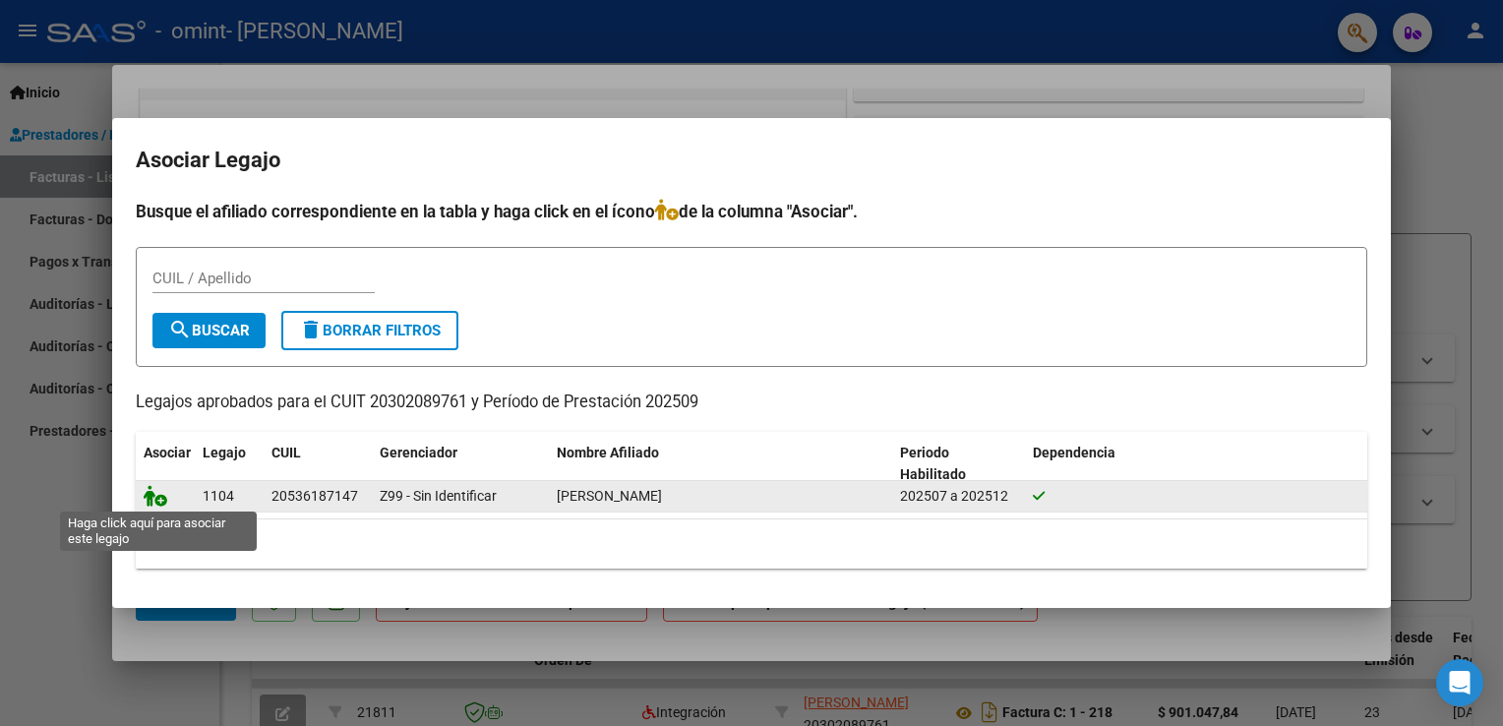
click at [159, 499] on icon at bounding box center [156, 496] width 24 height 22
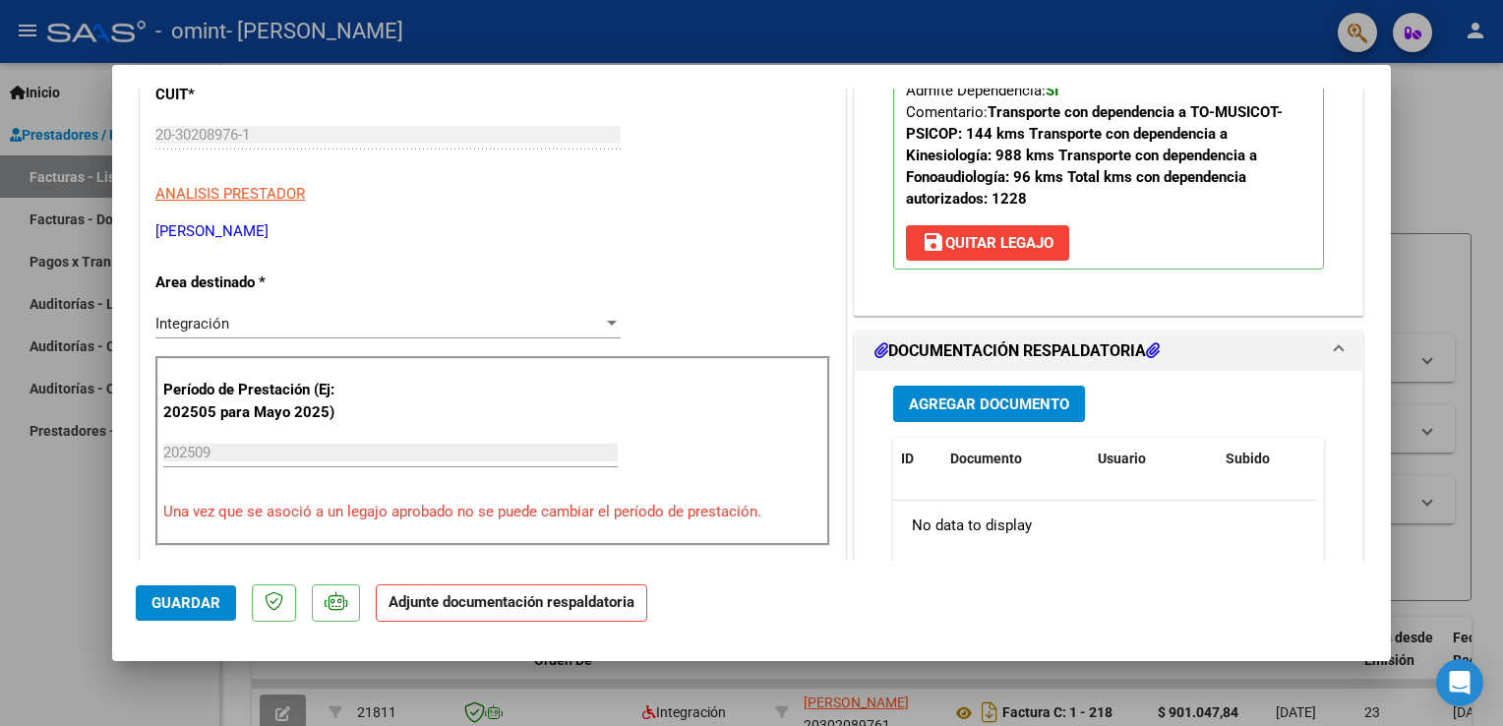
scroll to position [448, 0]
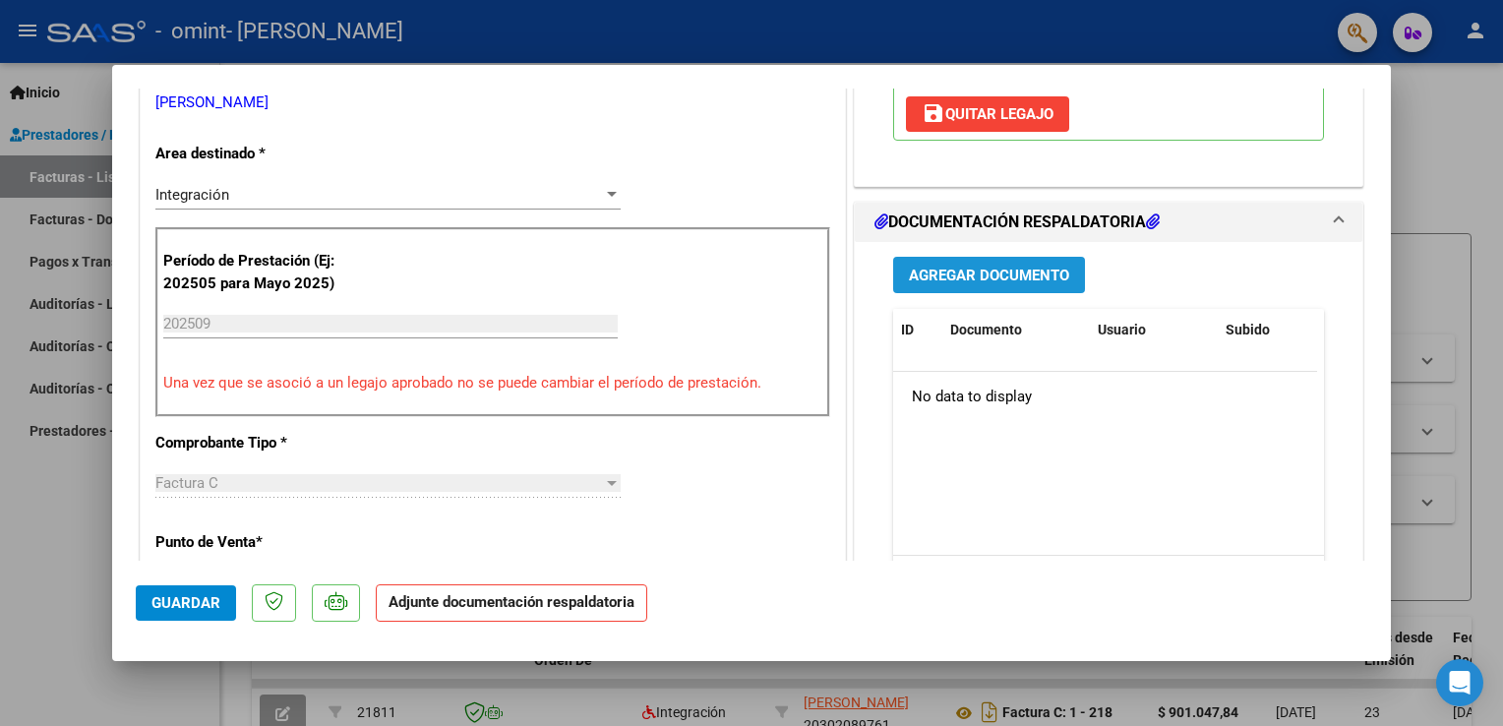
click at [1000, 283] on span "Agregar Documento" at bounding box center [989, 276] width 160 height 18
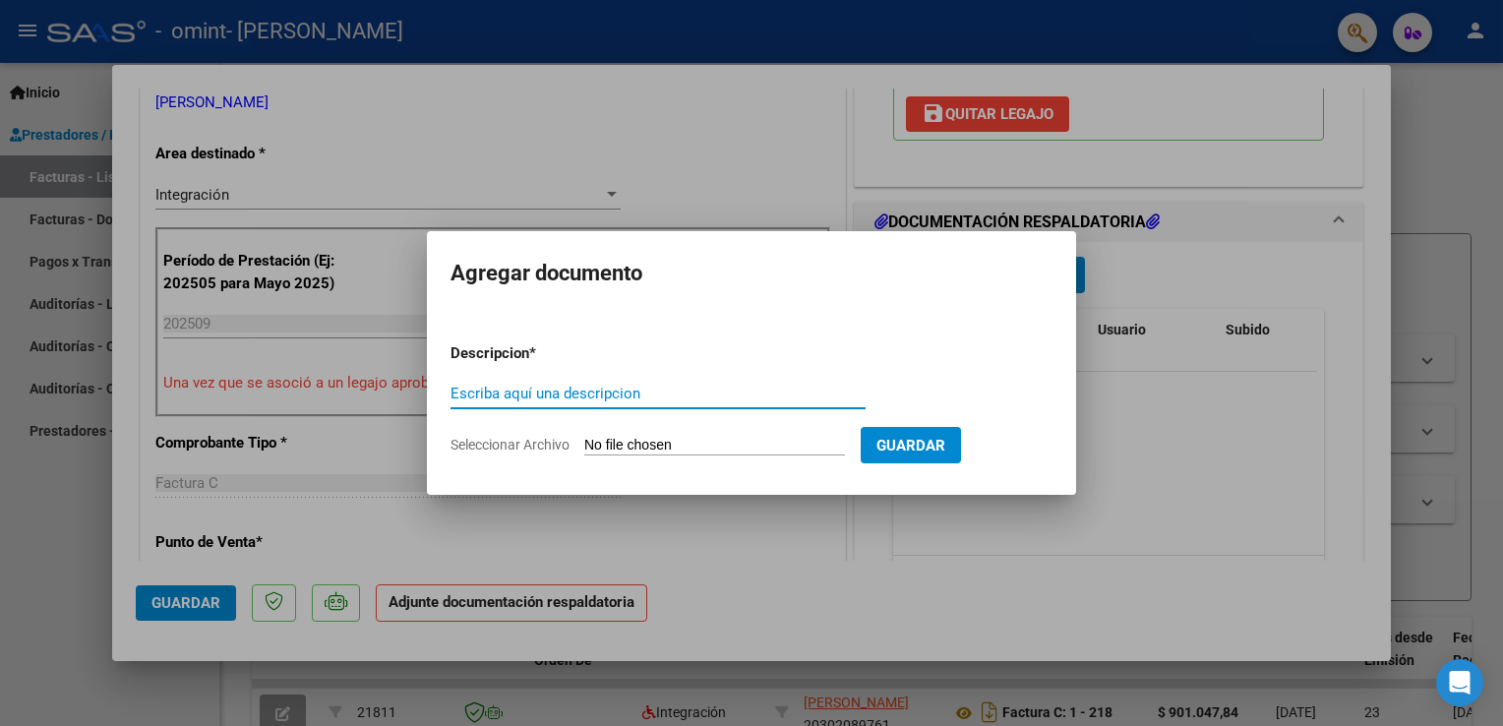
click at [614, 392] on input "Escriba aquí una descripcion" at bounding box center [658, 394] width 415 height 18
type input "planilla [DATE]"
click at [722, 451] on input "Seleccionar Archivo" at bounding box center [714, 446] width 261 height 19
type input "C:\fakepath\WhatsApp Image [DATE] 15.23.02.jpeg"
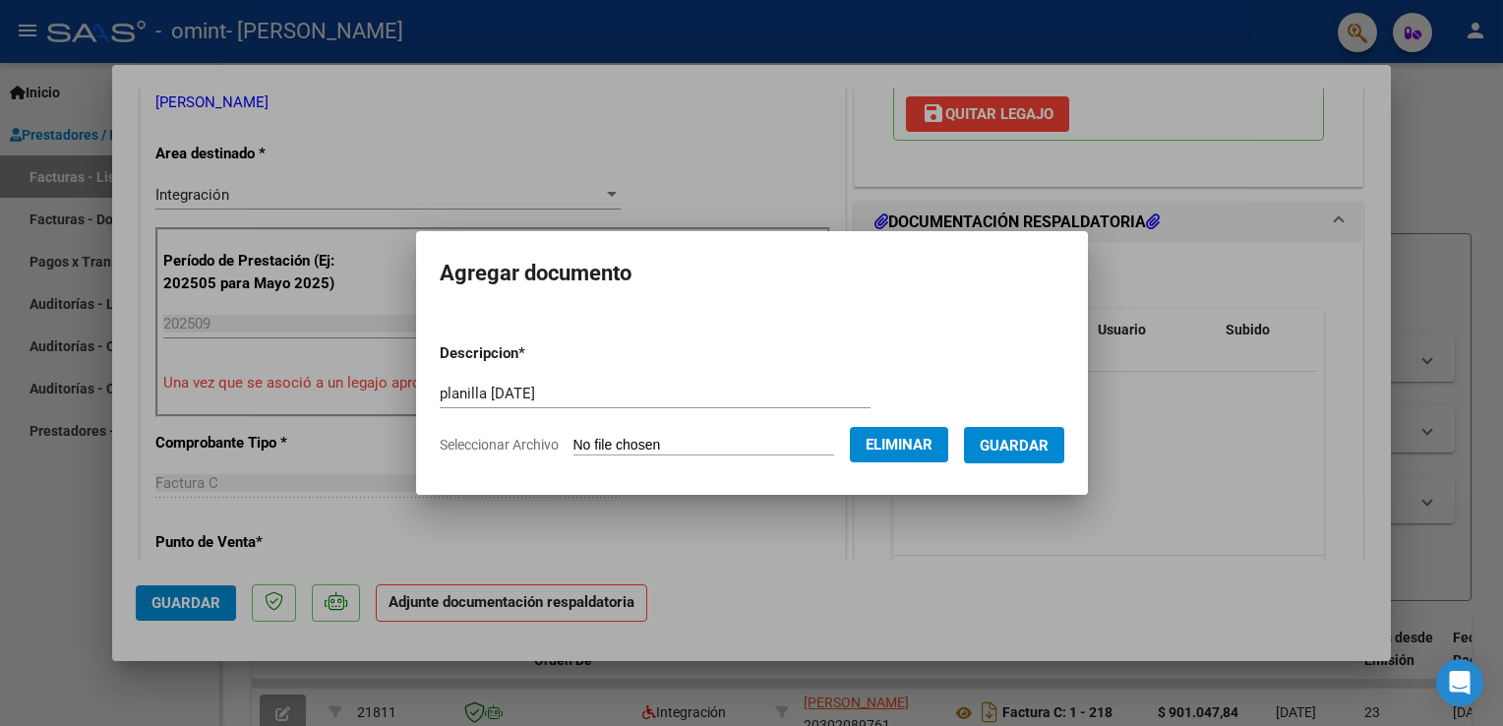
click at [1019, 439] on span "Guardar" at bounding box center [1014, 446] width 69 height 18
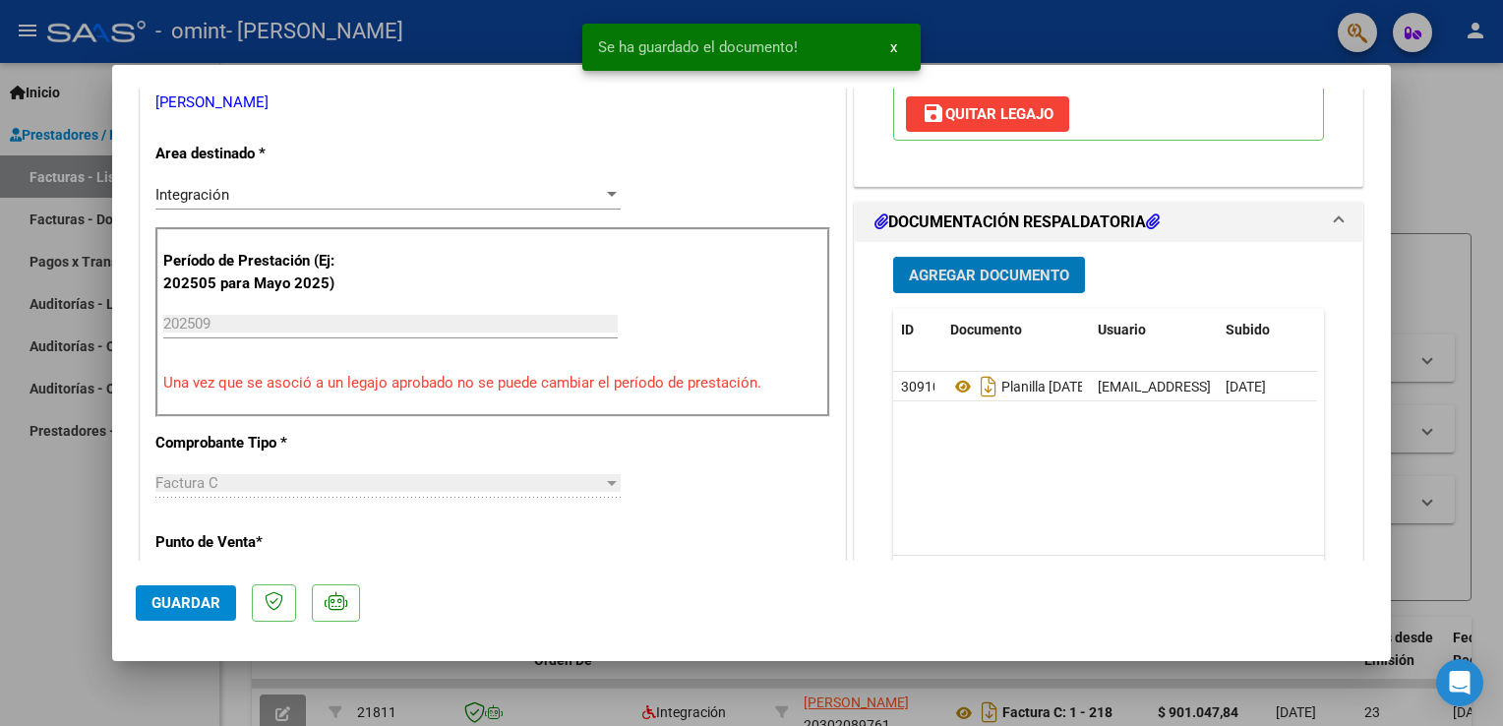
click at [968, 270] on span "Agregar Documento" at bounding box center [989, 276] width 160 height 18
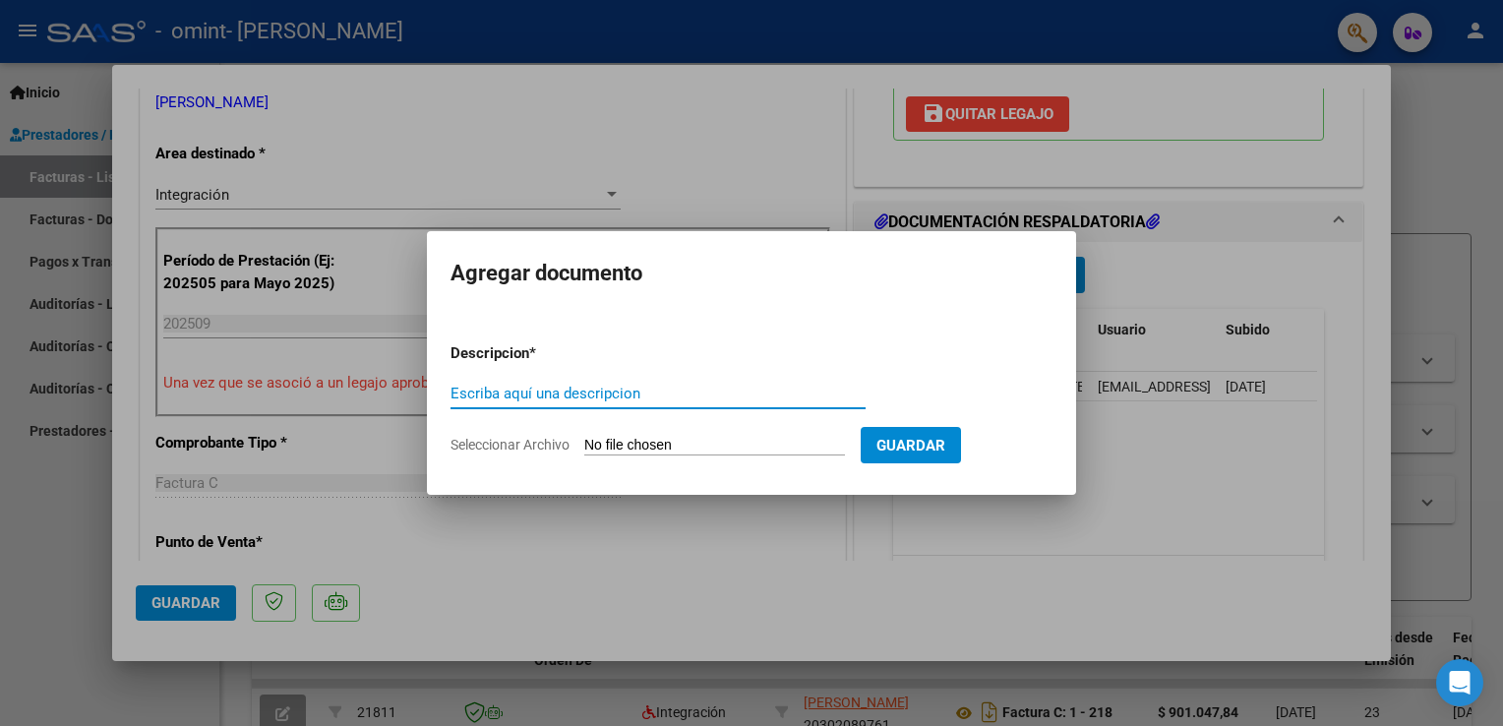
click at [665, 401] on input "Escriba aquí una descripcion" at bounding box center [658, 394] width 415 height 18
type input "planilla [DATE]"
click at [728, 446] on input "Seleccionar Archivo" at bounding box center [714, 446] width 261 height 19
type input "C:\fakepath\WhatsApp Image [DATE] 15.23.37.jpeg"
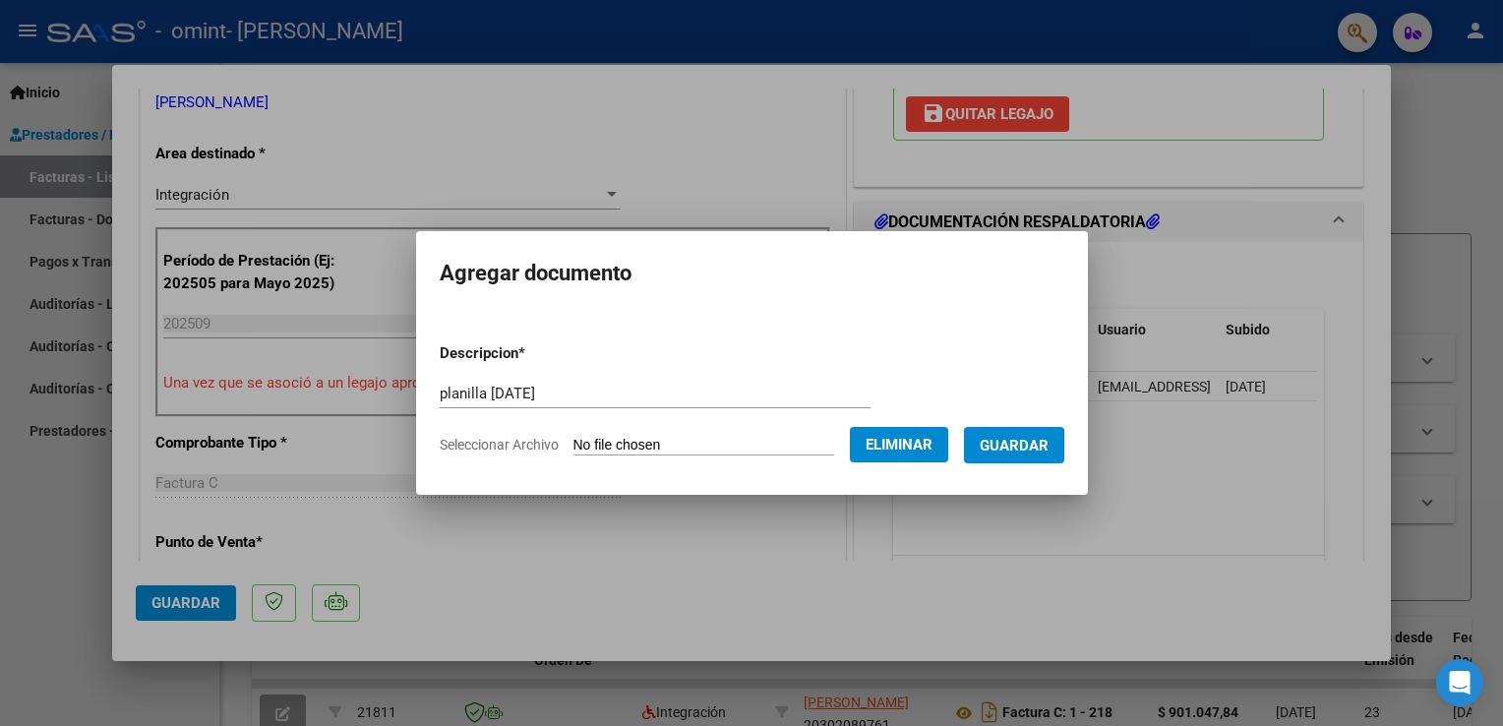
click at [1007, 456] on button "Guardar" at bounding box center [1014, 445] width 100 height 36
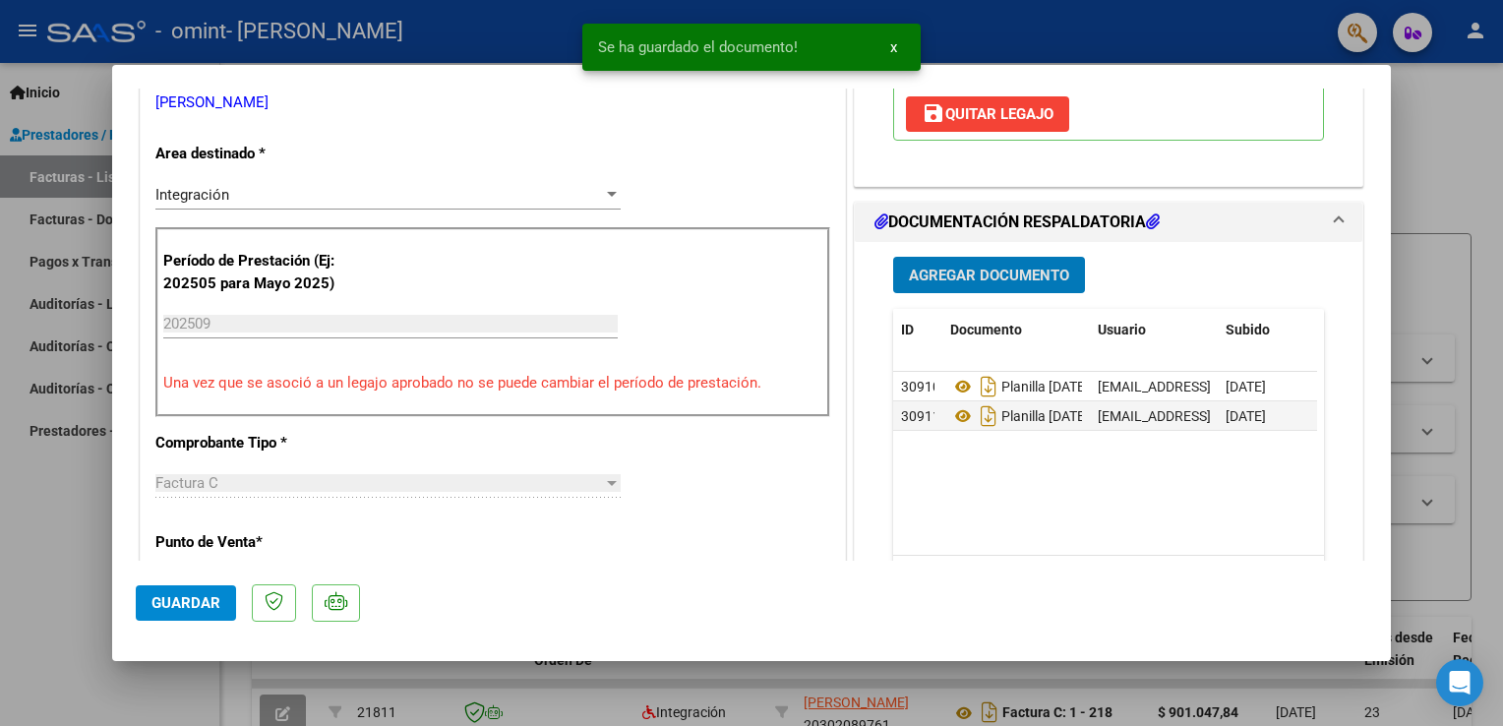
click at [966, 267] on span "Agregar Documento" at bounding box center [989, 276] width 160 height 18
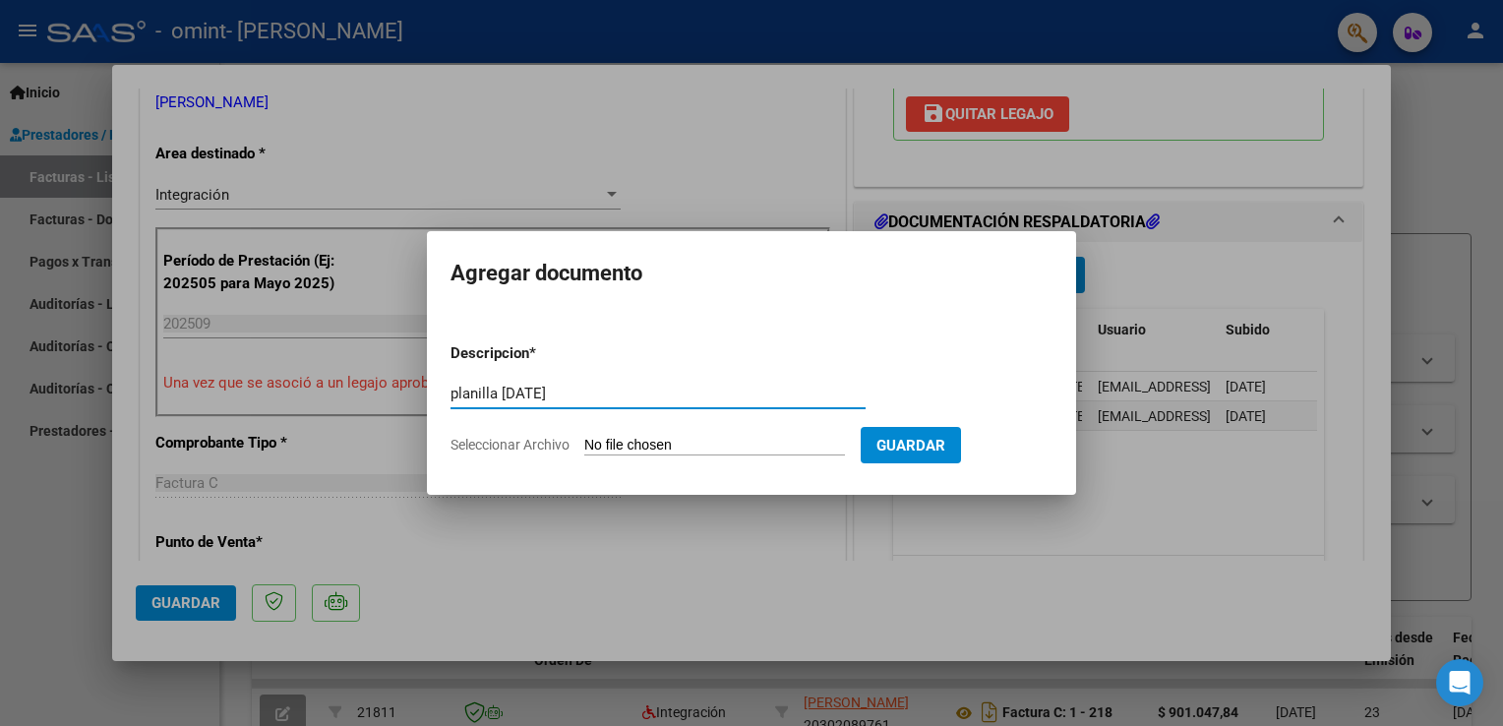
type input "planilla [DATE]"
click at [601, 443] on input "Seleccionar Archivo" at bounding box center [714, 446] width 261 height 19
type input "C:\fakepath\WhatsApp Image [DATE] 15.23.54 (1).jpeg"
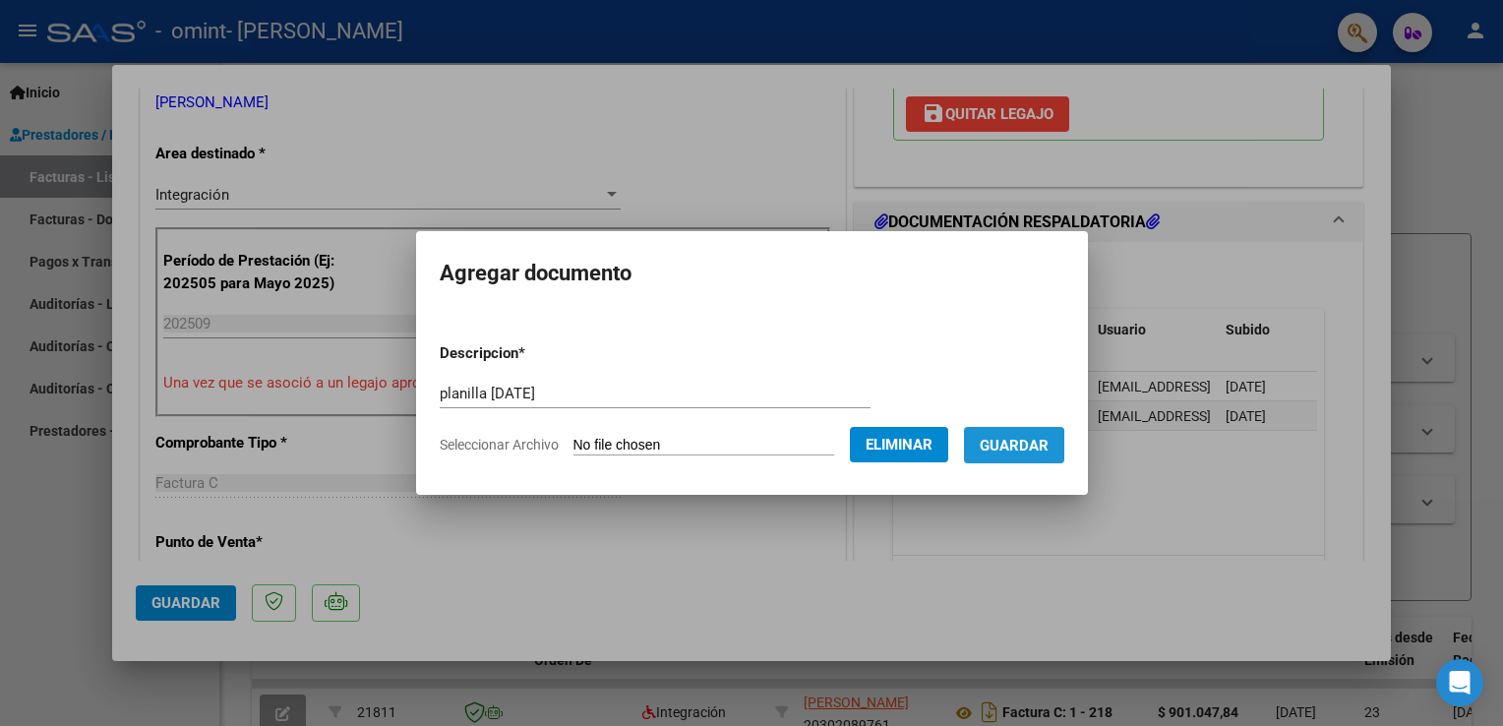
click at [993, 450] on span "Guardar" at bounding box center [1014, 446] width 69 height 18
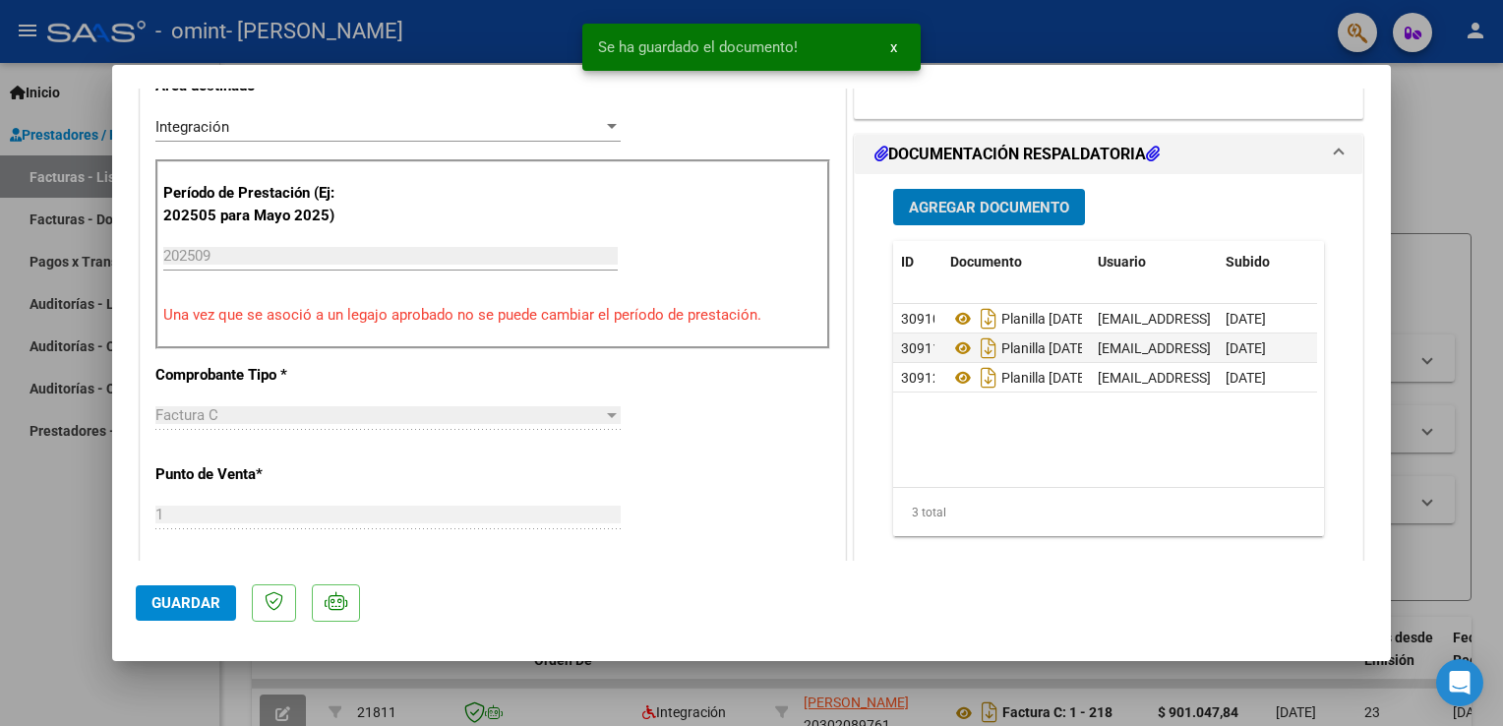
scroll to position [546, 0]
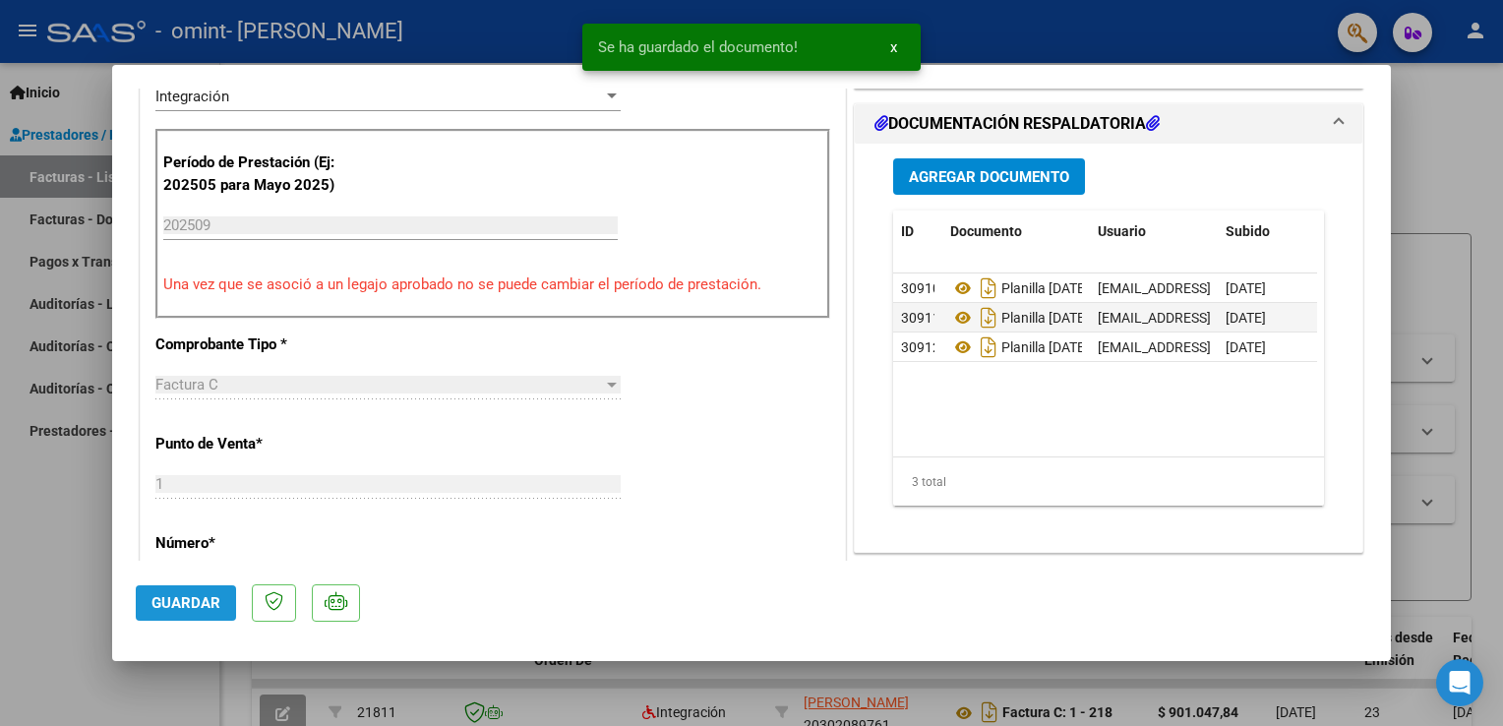
click at [189, 600] on span "Guardar" at bounding box center [186, 603] width 69 height 18
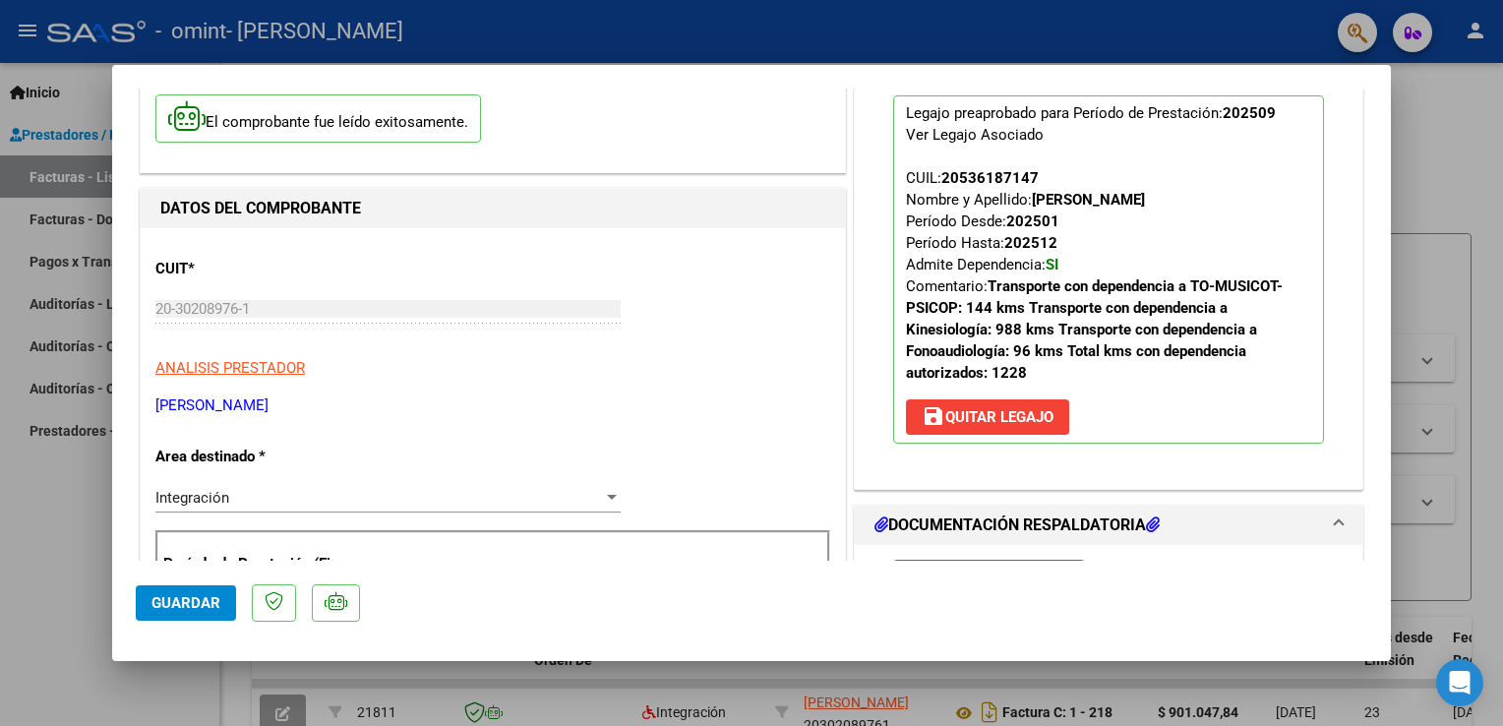
scroll to position [0, 0]
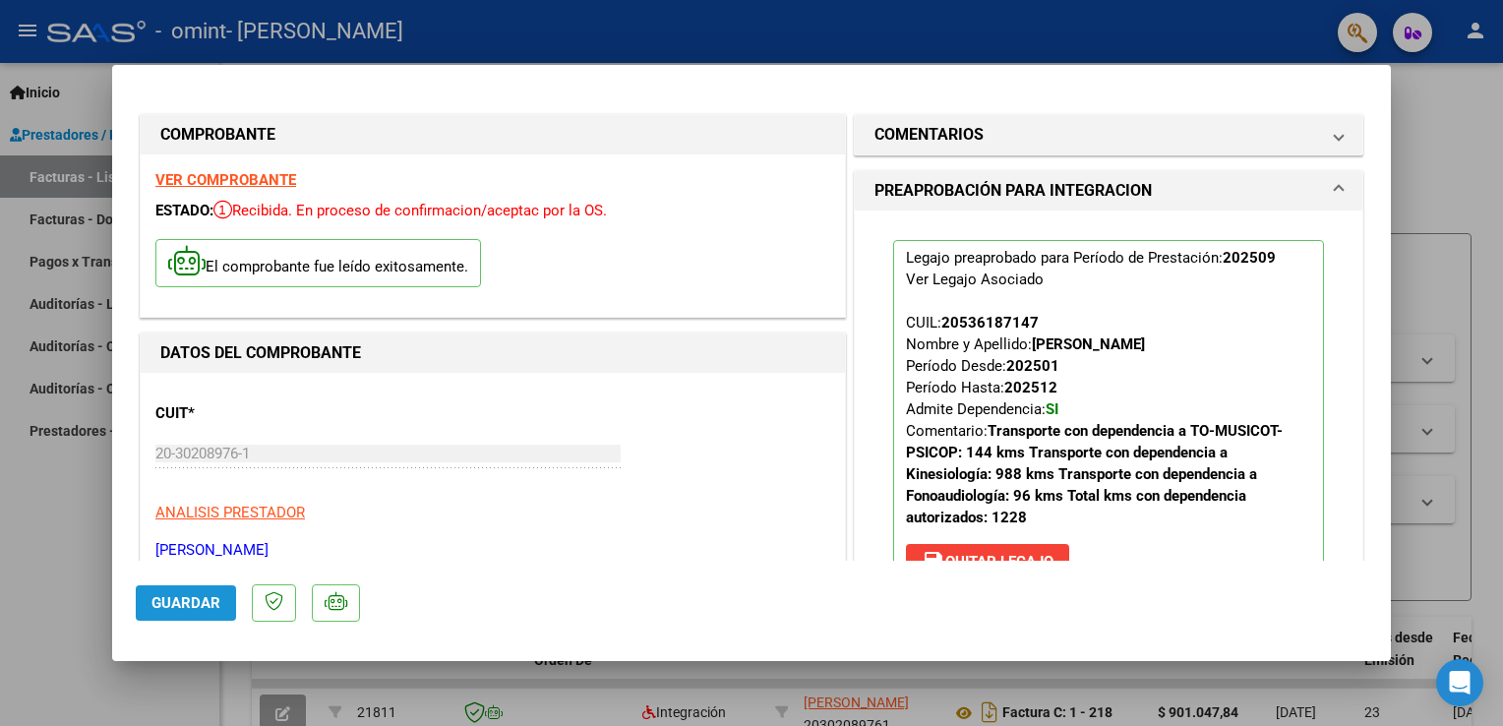
click at [213, 602] on span "Guardar" at bounding box center [186, 603] width 69 height 18
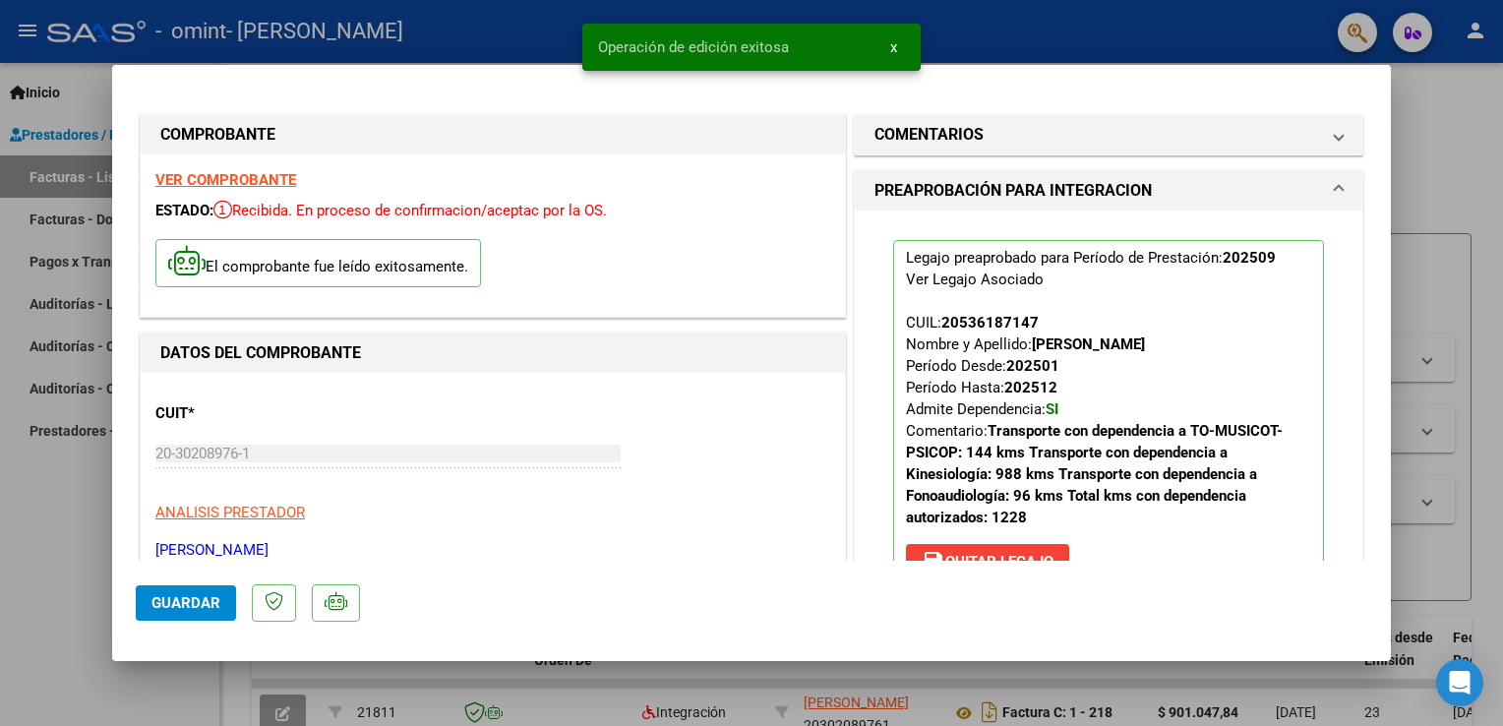
click at [1468, 140] on div at bounding box center [751, 363] width 1503 height 726
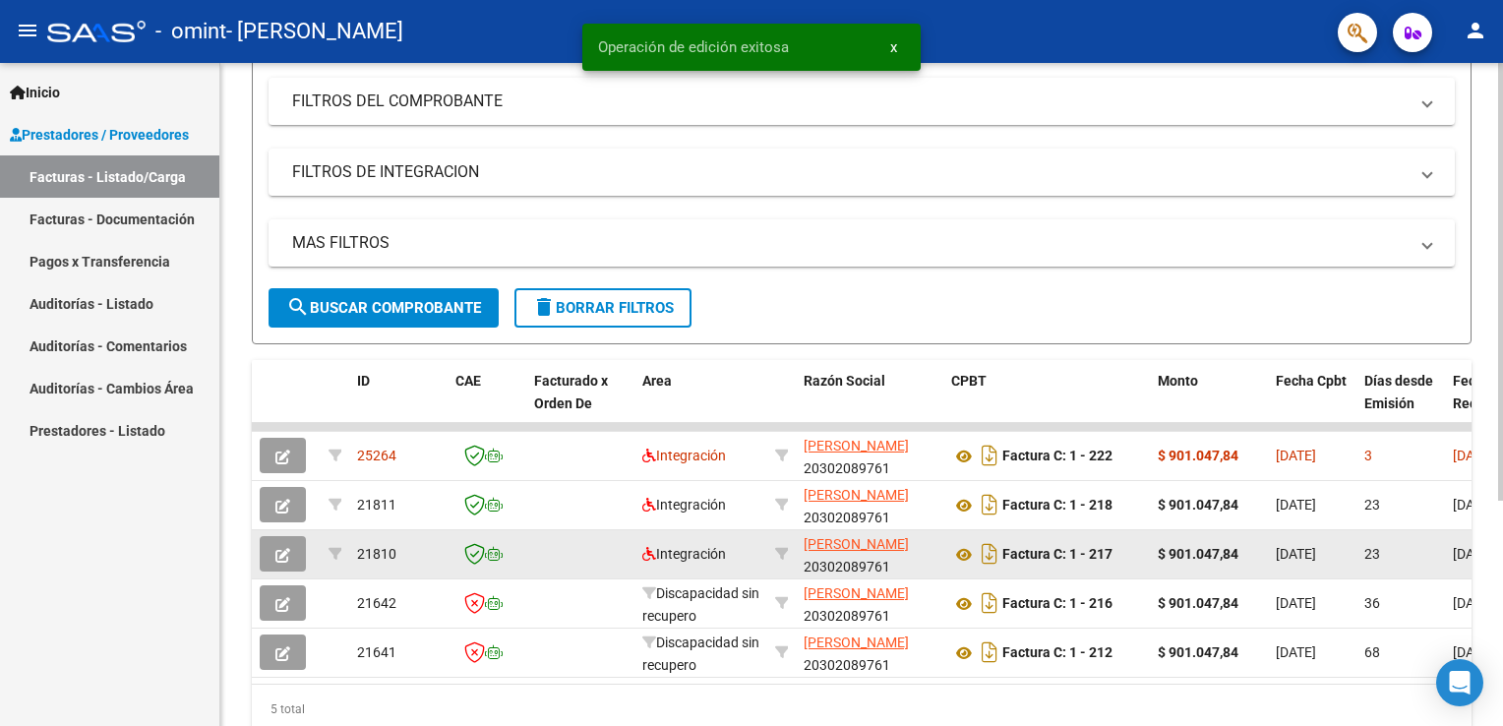
scroll to position [295, 0]
